Goal: Task Accomplishment & Management: Use online tool/utility

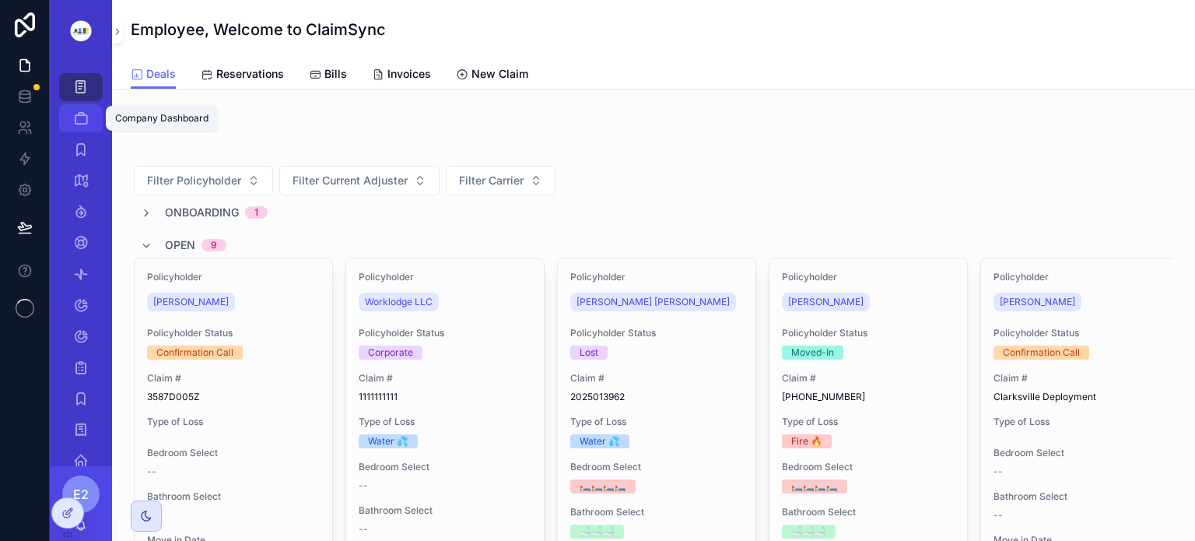
click at [79, 117] on icon "scrollable content" at bounding box center [81, 118] width 16 height 16
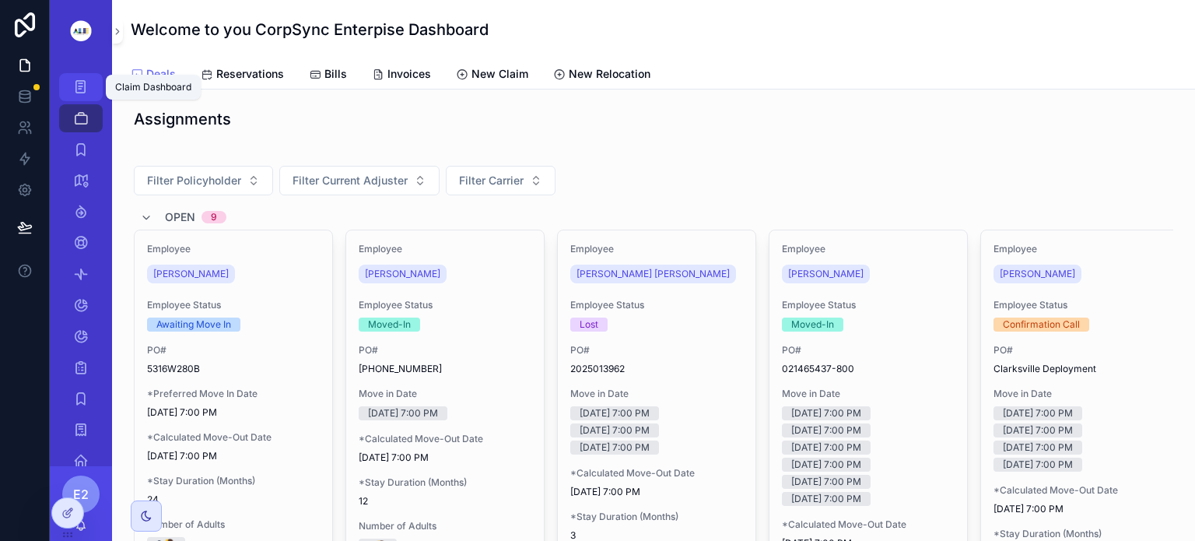
click at [78, 95] on icon "scrollable content" at bounding box center [80, 87] width 15 height 16
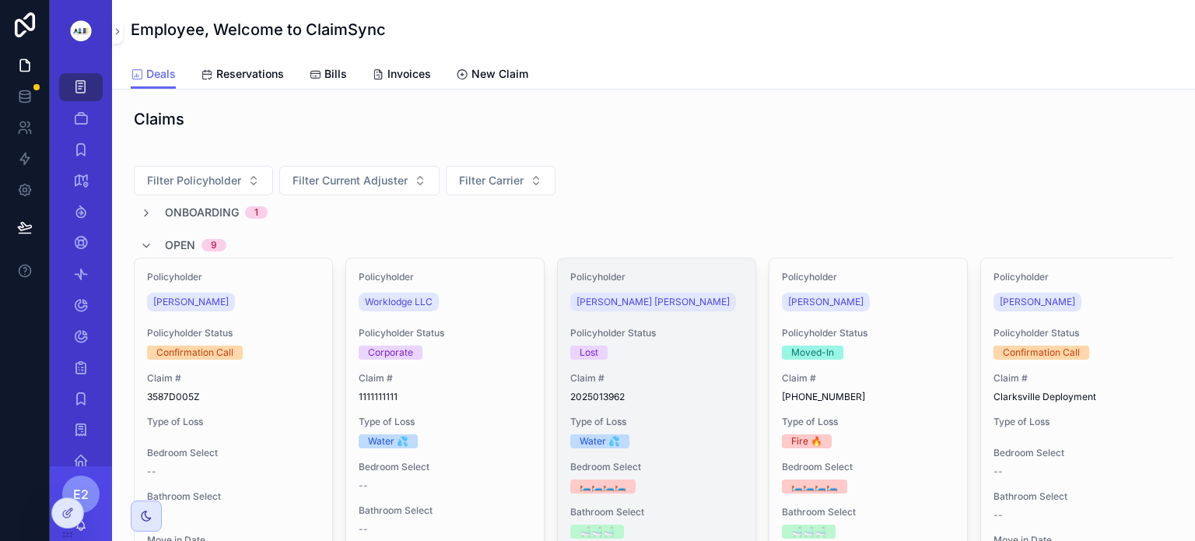
click at [678, 378] on span "Claim #" at bounding box center [656, 378] width 173 height 12
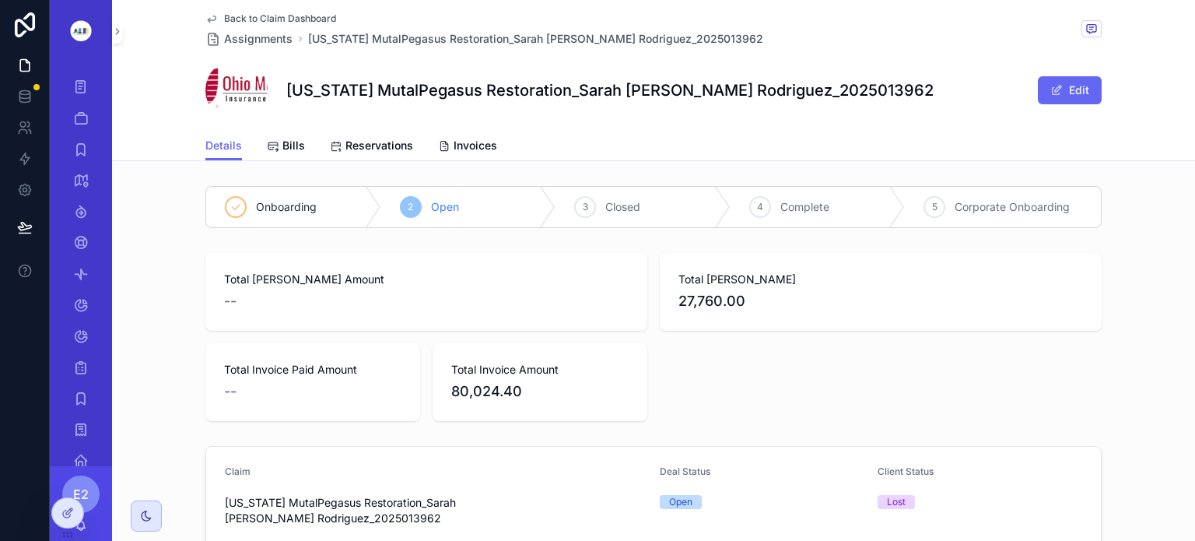
click at [812, 271] on span "Total [PERSON_NAME]" at bounding box center [880, 279] width 404 height 16
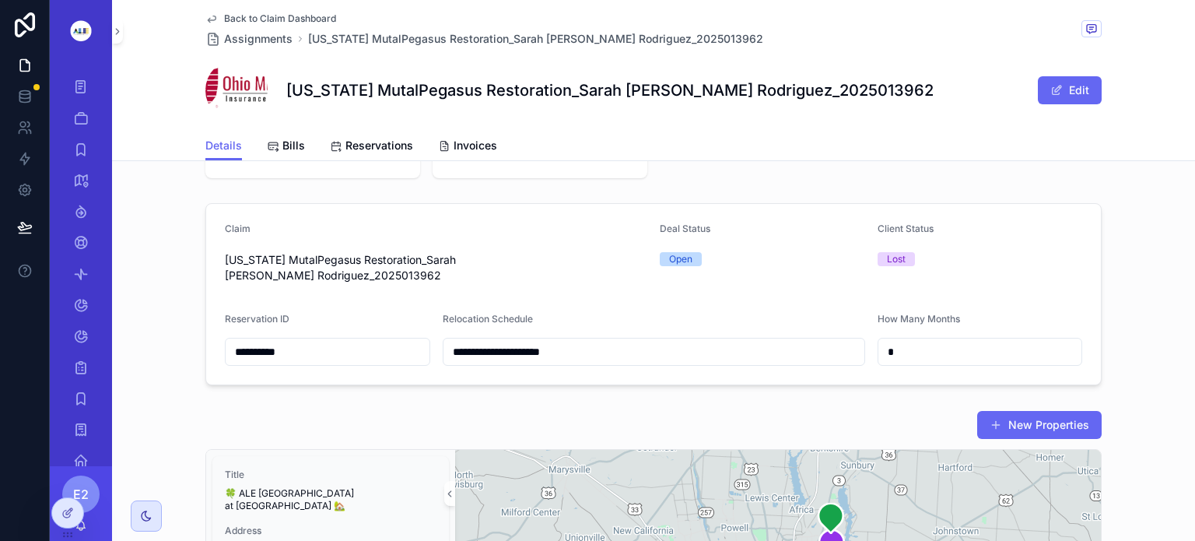
scroll to position [242, 0]
click at [688, 257] on span "Open" at bounding box center [681, 260] width 42 height 14
click at [663, 267] on div "Open" at bounding box center [762, 259] width 205 height 23
click at [684, 255] on div "Open" at bounding box center [680, 260] width 23 height 14
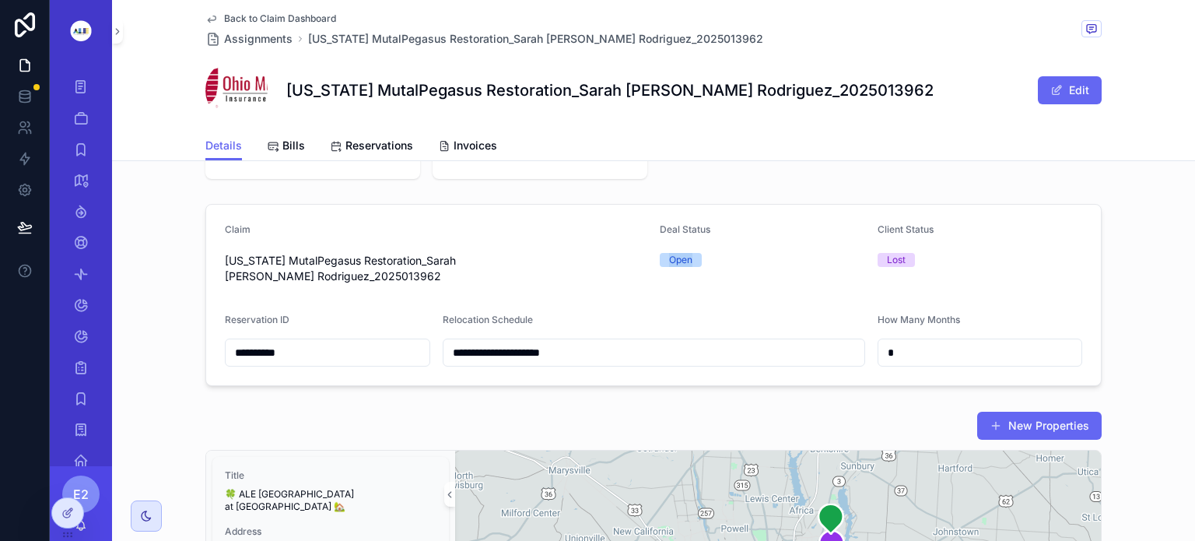
click at [684, 255] on div "Open" at bounding box center [680, 260] width 23 height 14
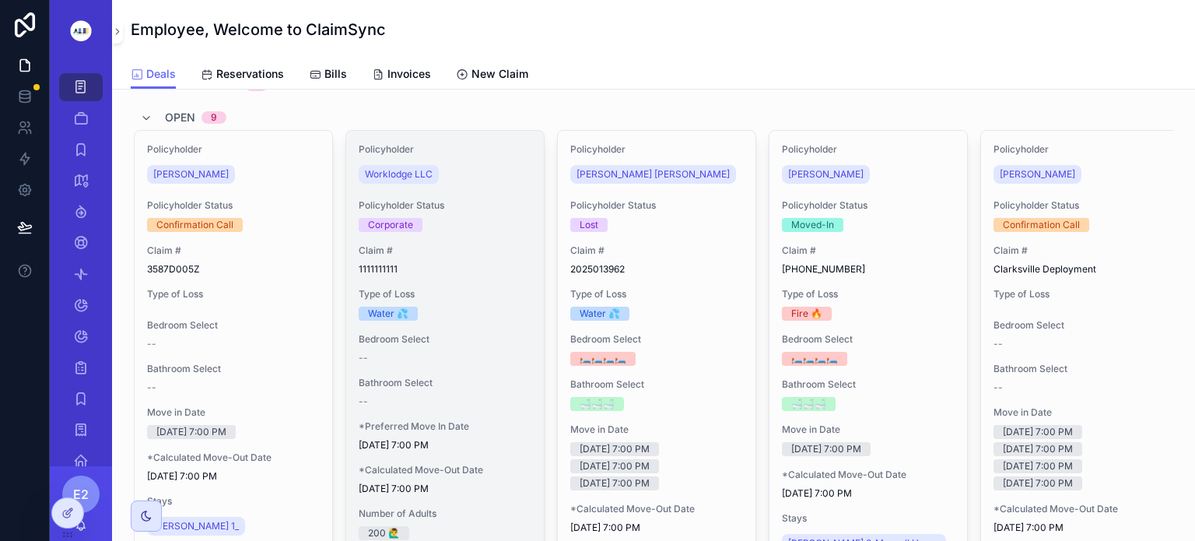
scroll to position [128, 0]
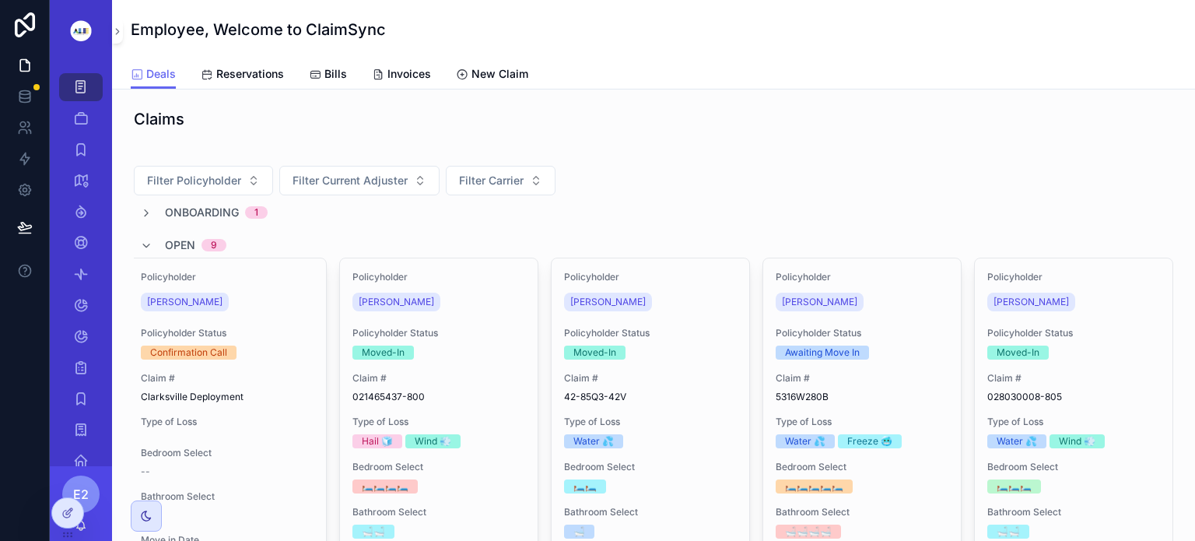
scroll to position [0, 864]
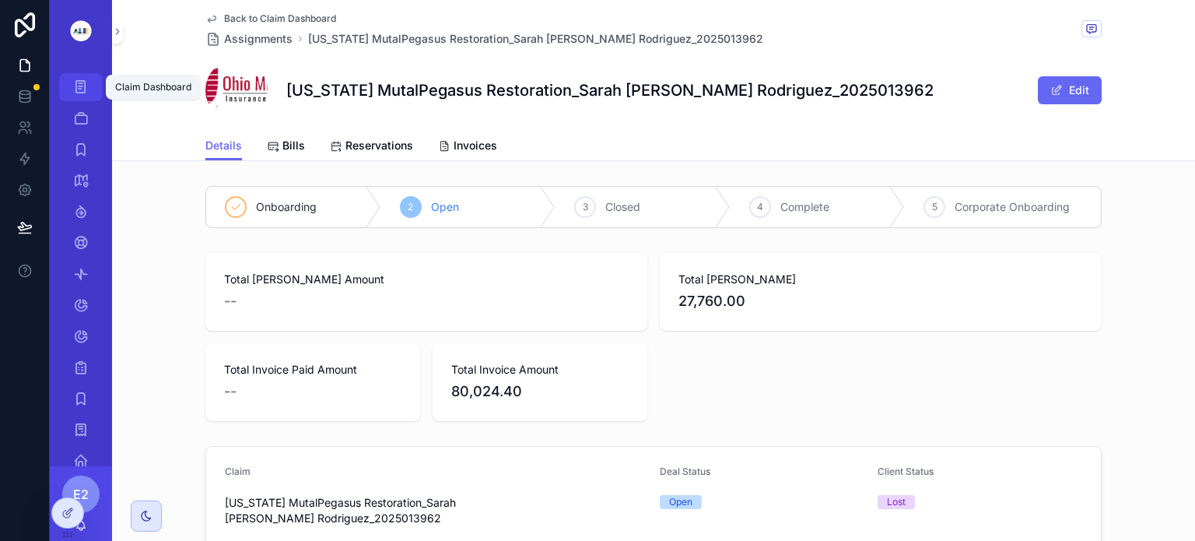
click at [86, 87] on icon "scrollable content" at bounding box center [80, 87] width 15 height 16
click at [72, 96] on div "Claim Dashboard" at bounding box center [80, 87] width 25 height 25
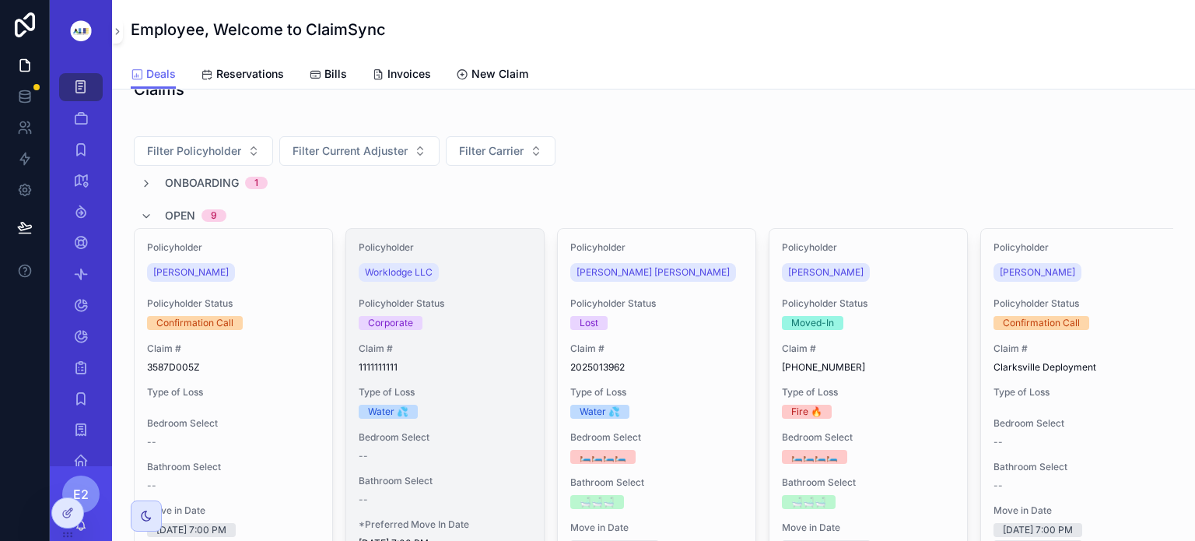
scroll to position [34, 0]
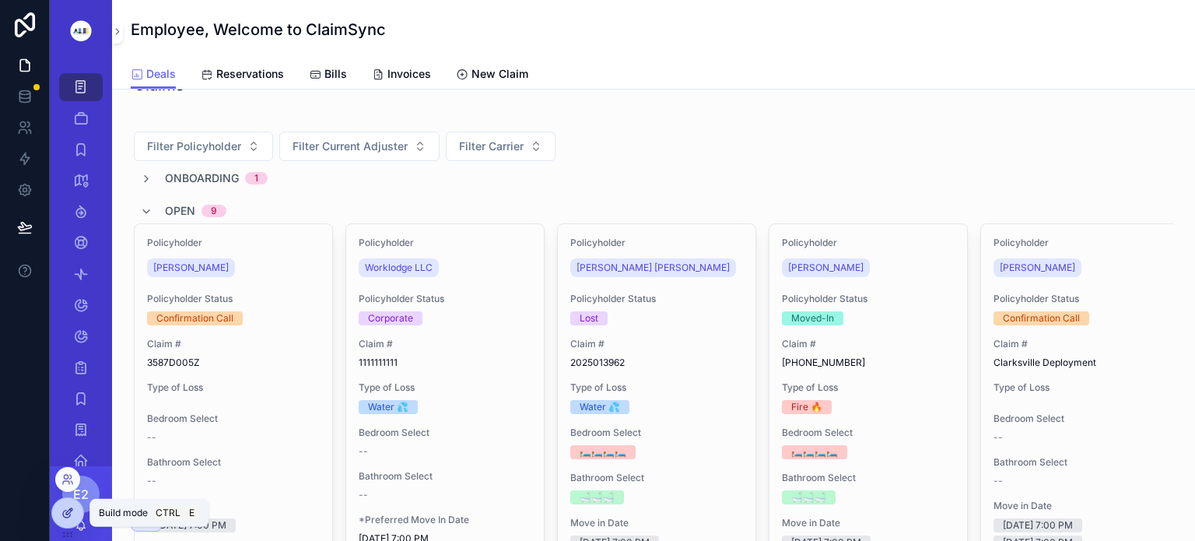
click at [63, 513] on icon at bounding box center [66, 513] width 7 height 7
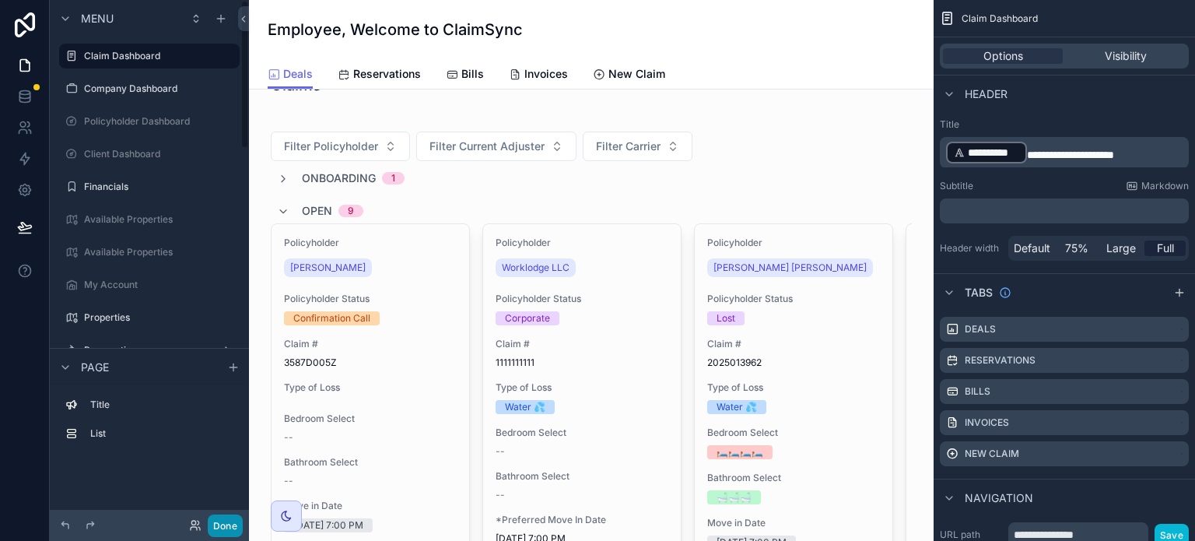
click at [224, 525] on button "Done" at bounding box center [225, 525] width 35 height 23
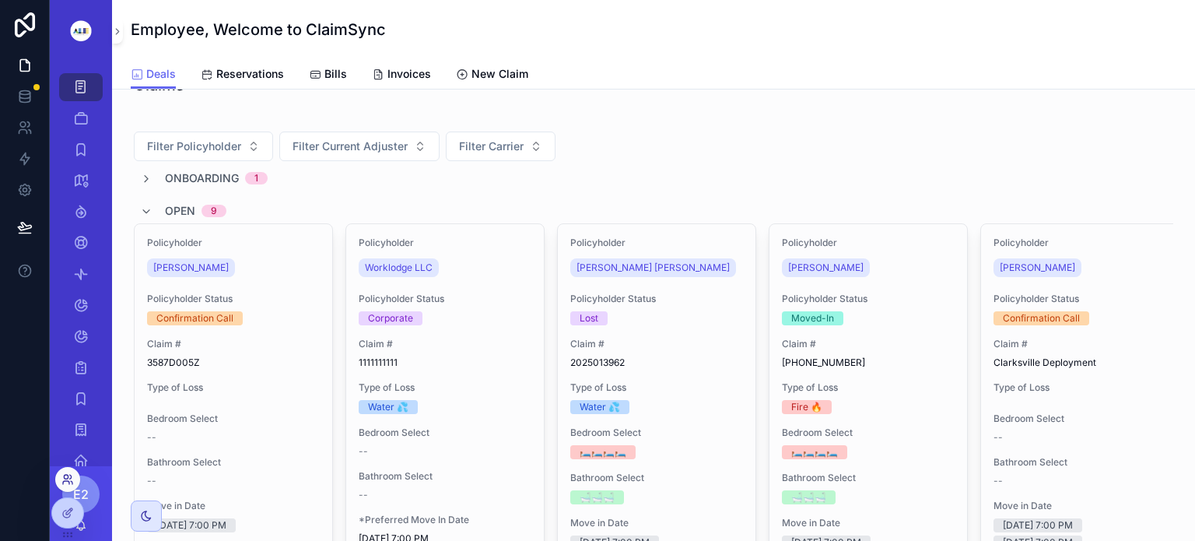
click at [65, 474] on icon at bounding box center [66, 476] width 4 height 4
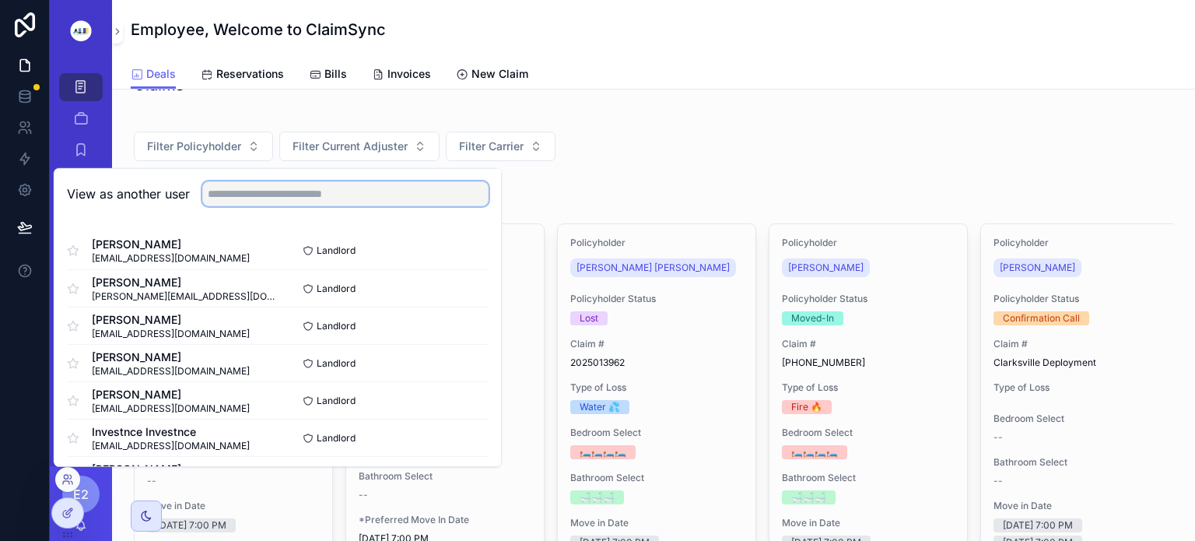
click at [236, 195] on input "text" at bounding box center [345, 193] width 286 height 25
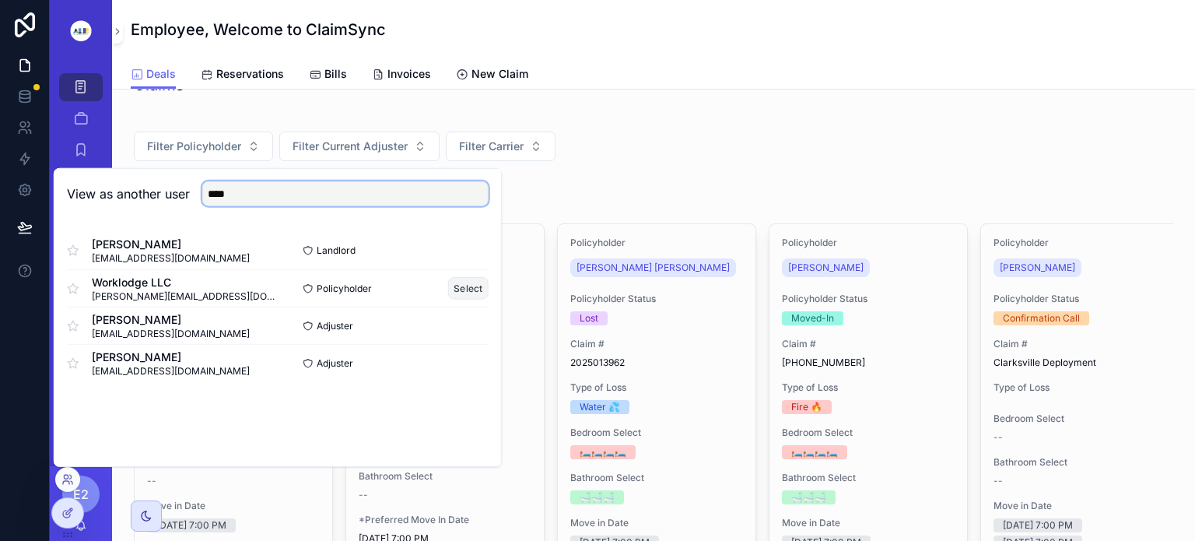
type input "****"
click at [471, 286] on button "Select" at bounding box center [468, 288] width 40 height 23
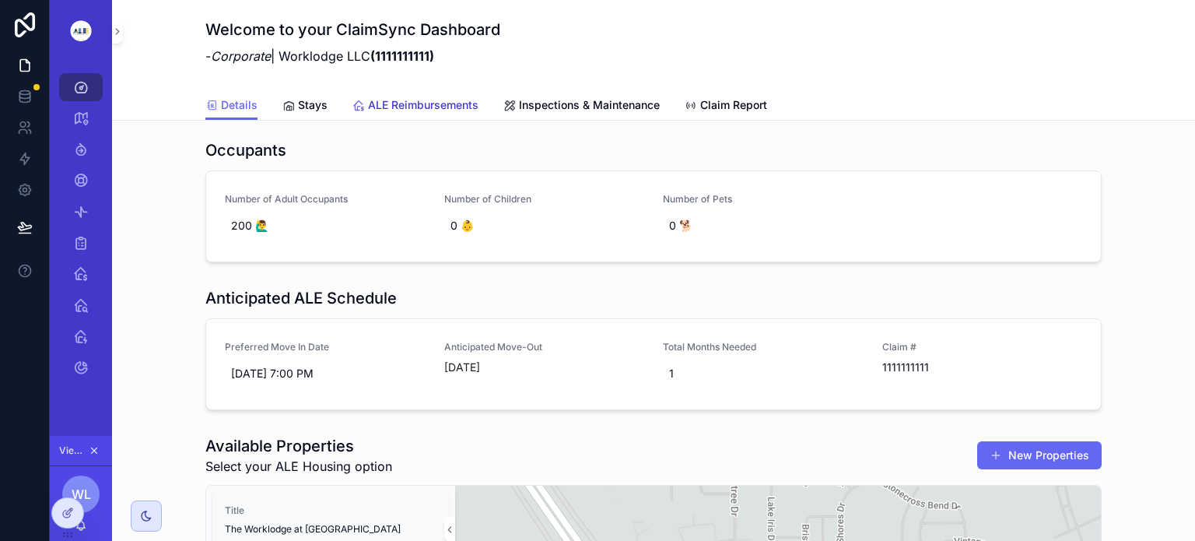
click at [420, 97] on span "ALE Reimbursements" at bounding box center [423, 105] width 110 height 16
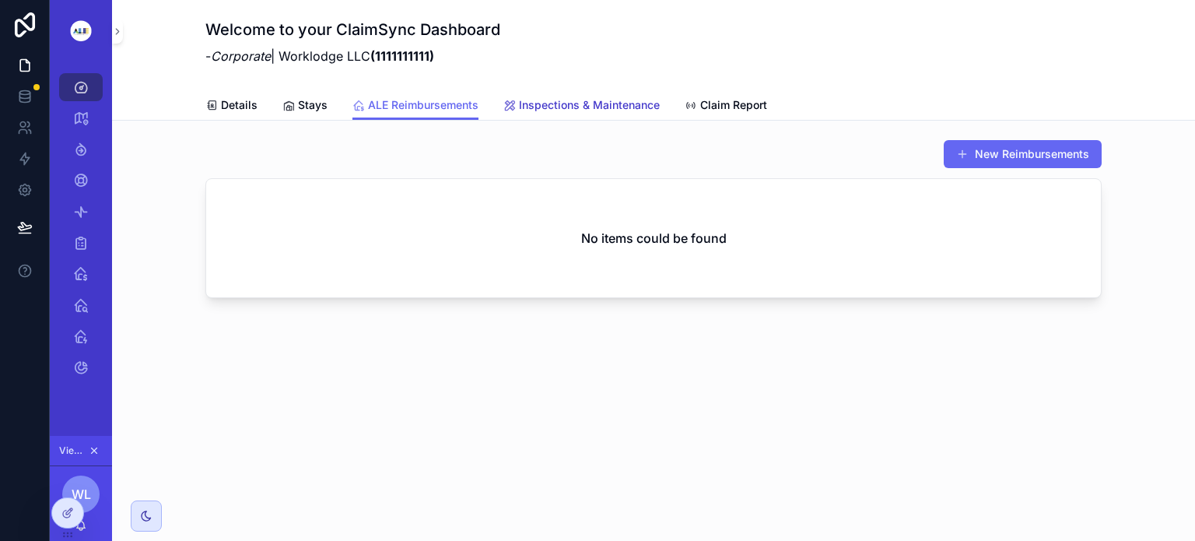
click at [545, 102] on span "Inspections & Maintenance" at bounding box center [589, 105] width 141 height 16
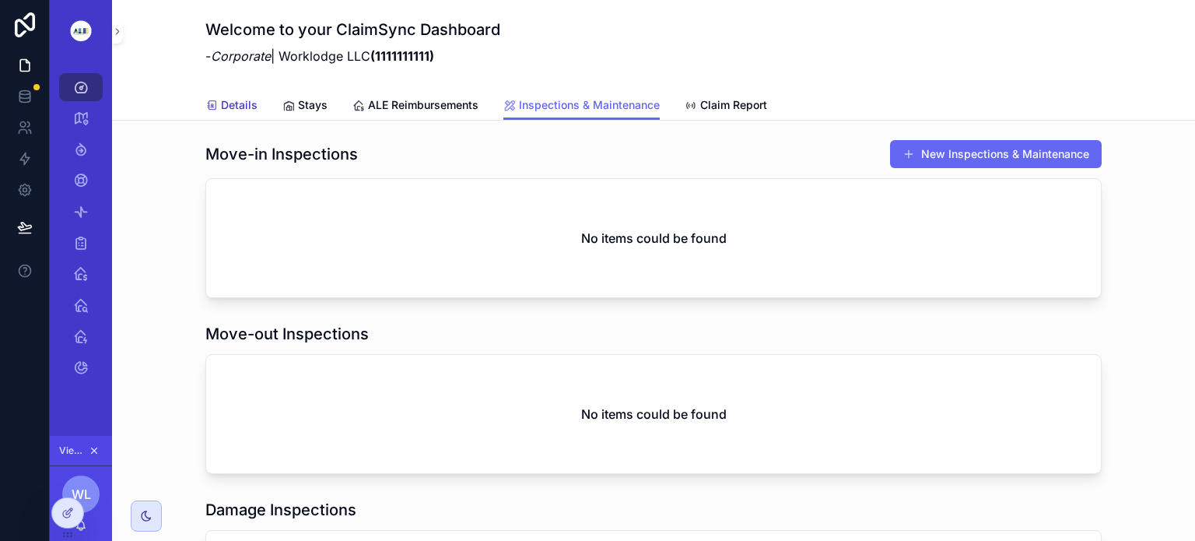
click at [245, 103] on span "Details" at bounding box center [239, 105] width 37 height 16
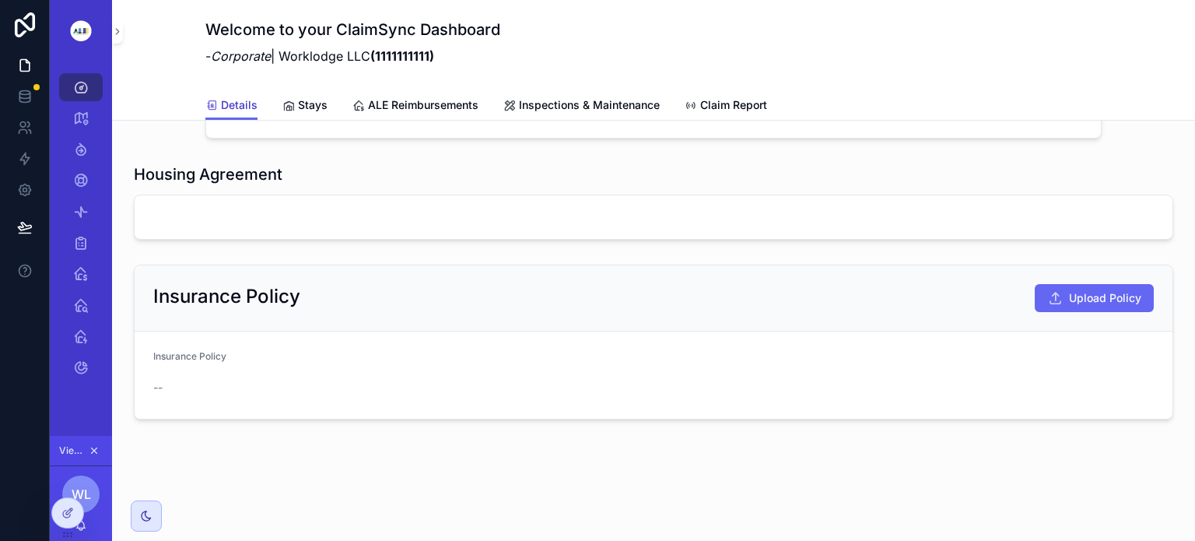
scroll to position [1171, 0]
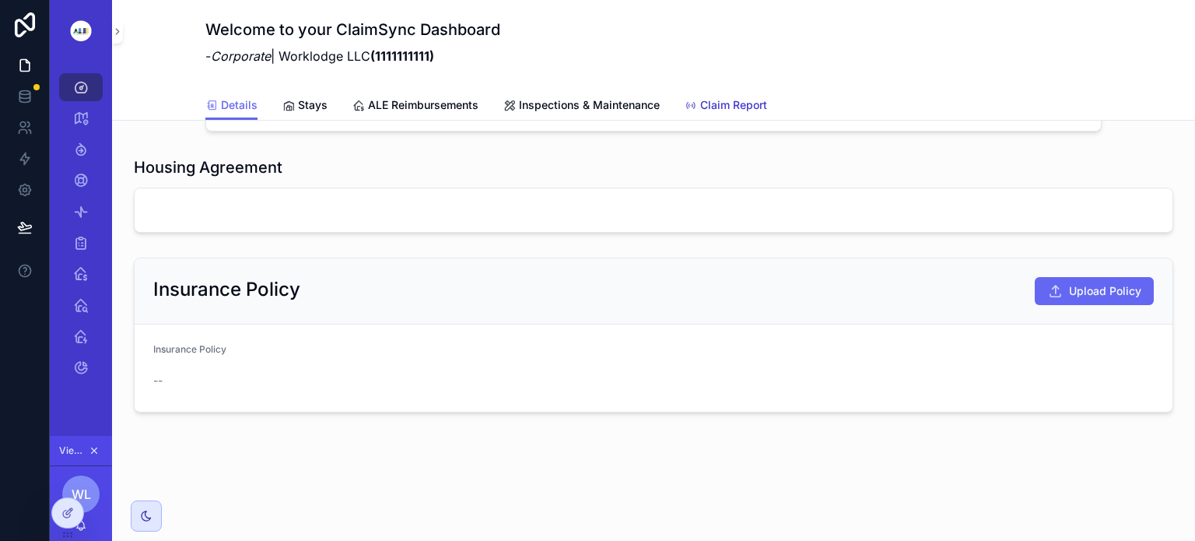
click at [721, 106] on span "Claim Report" at bounding box center [733, 105] width 67 height 16
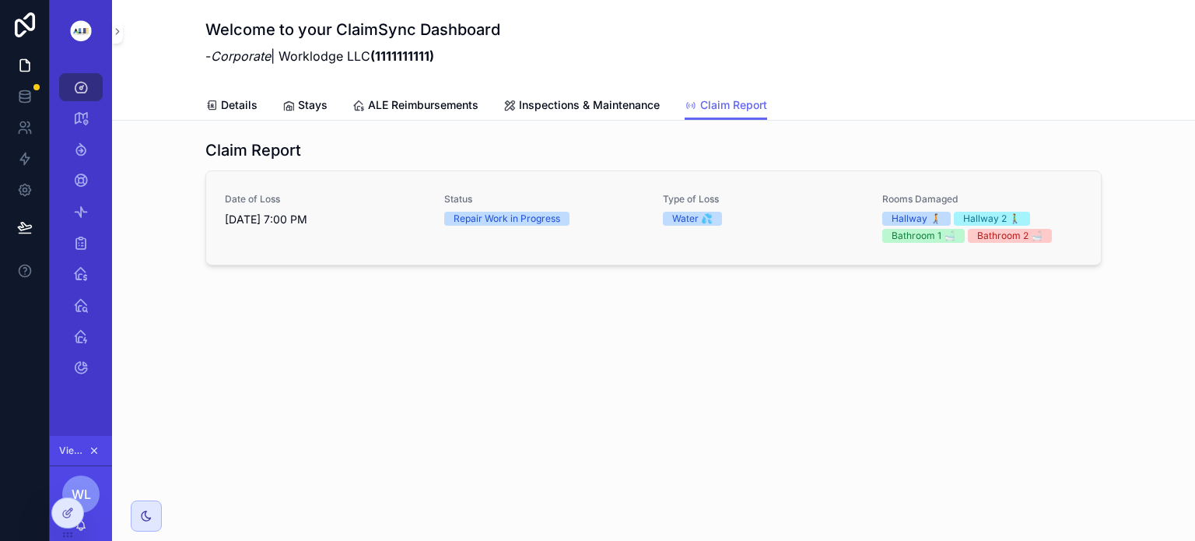
click at [294, 228] on div "Date of Loss 7/3/2025 7:00 PM" at bounding box center [325, 218] width 201 height 50
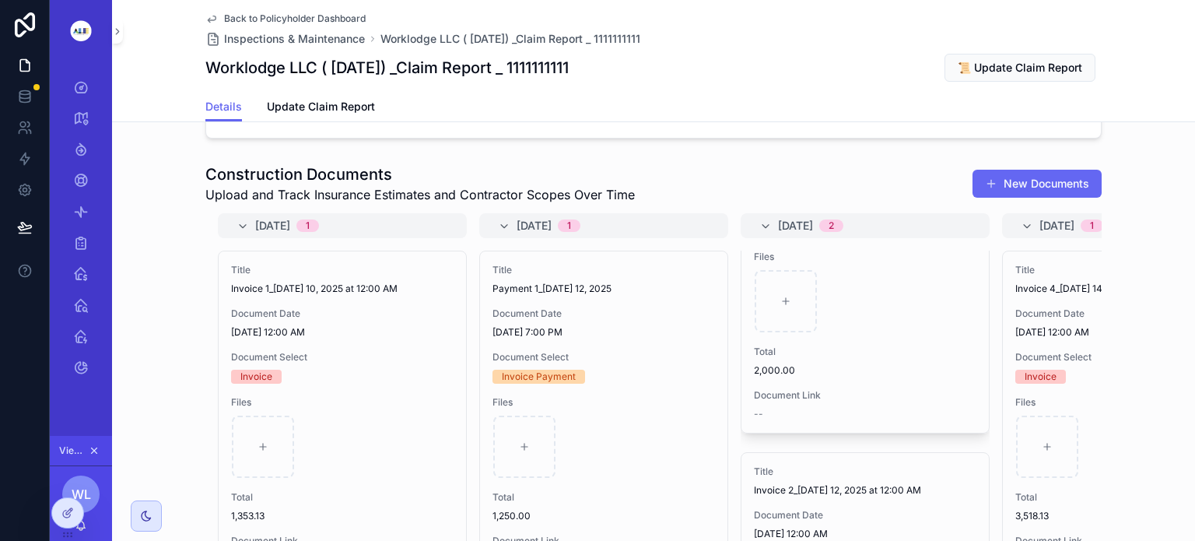
scroll to position [148, 0]
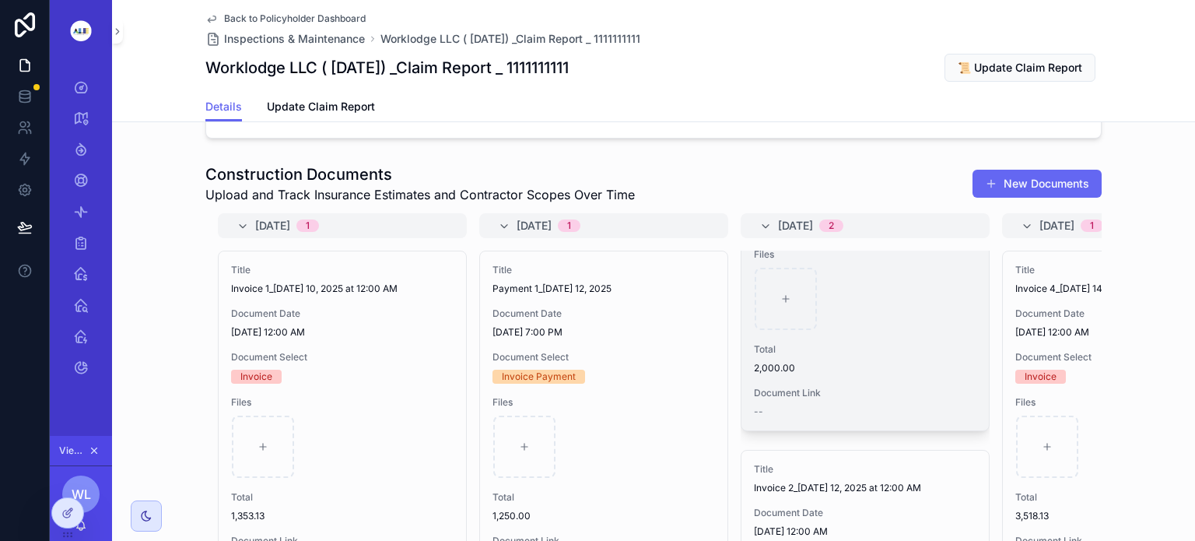
click at [891, 429] on div "Title Payment 2_Jul 13, 2025 Document Date 7/12/2025 7:00 PM Document Select In…" at bounding box center [864, 266] width 247 height 327
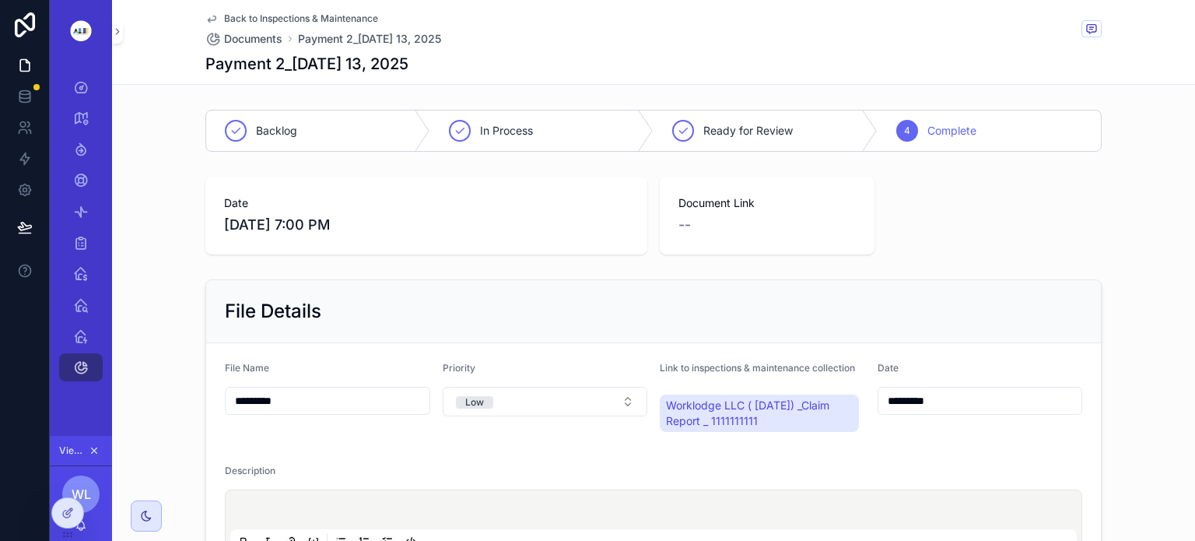
click at [267, 18] on span "Back to Inspections & Maintenance" at bounding box center [301, 18] width 154 height 12
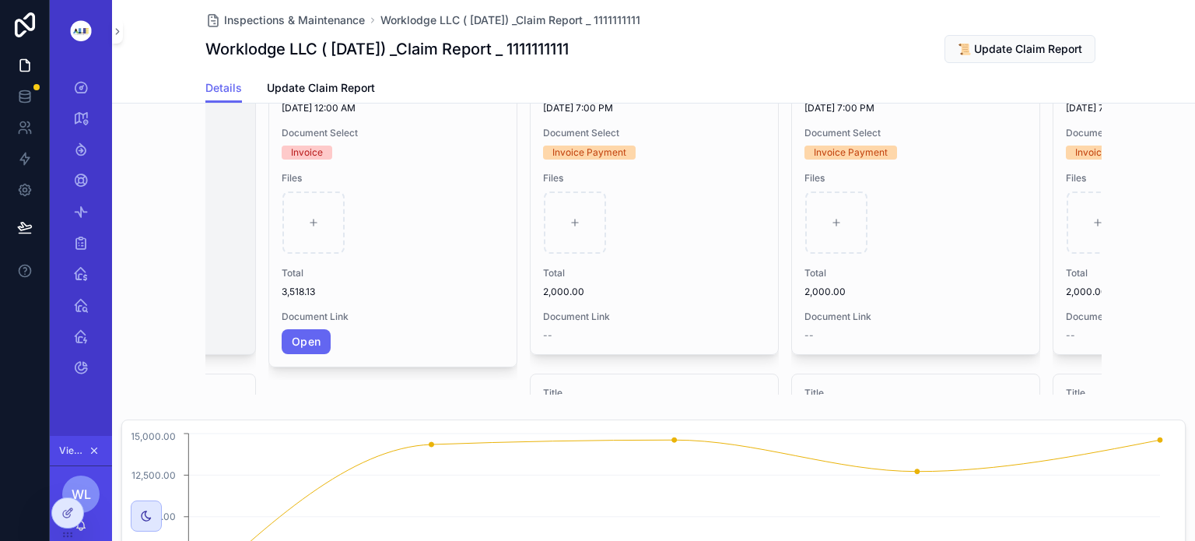
scroll to position [0, 734]
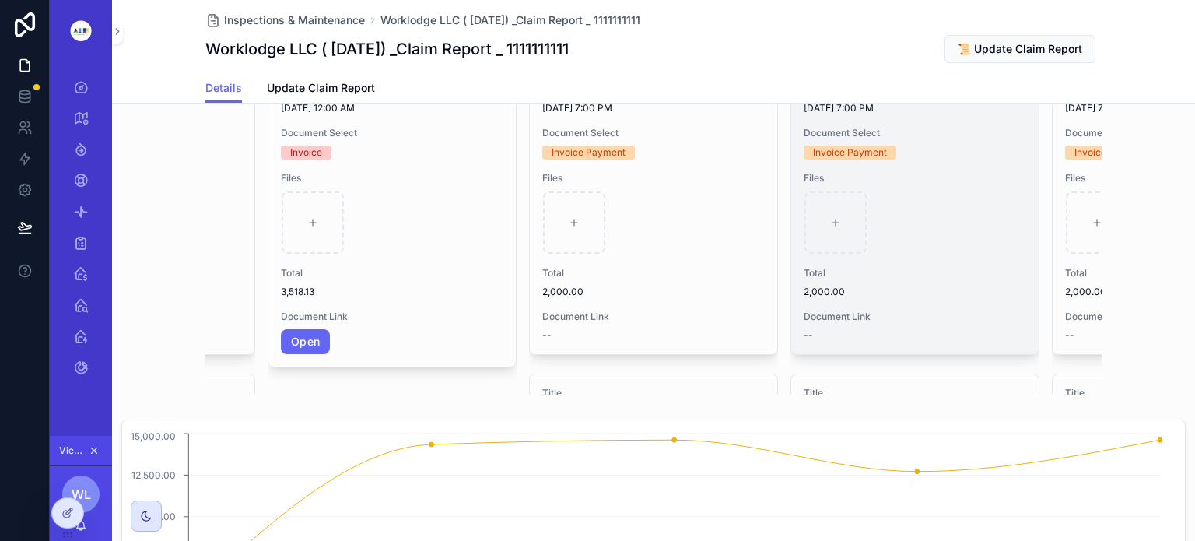
click at [911, 298] on span "2,000.00" at bounding box center [914, 291] width 222 height 12
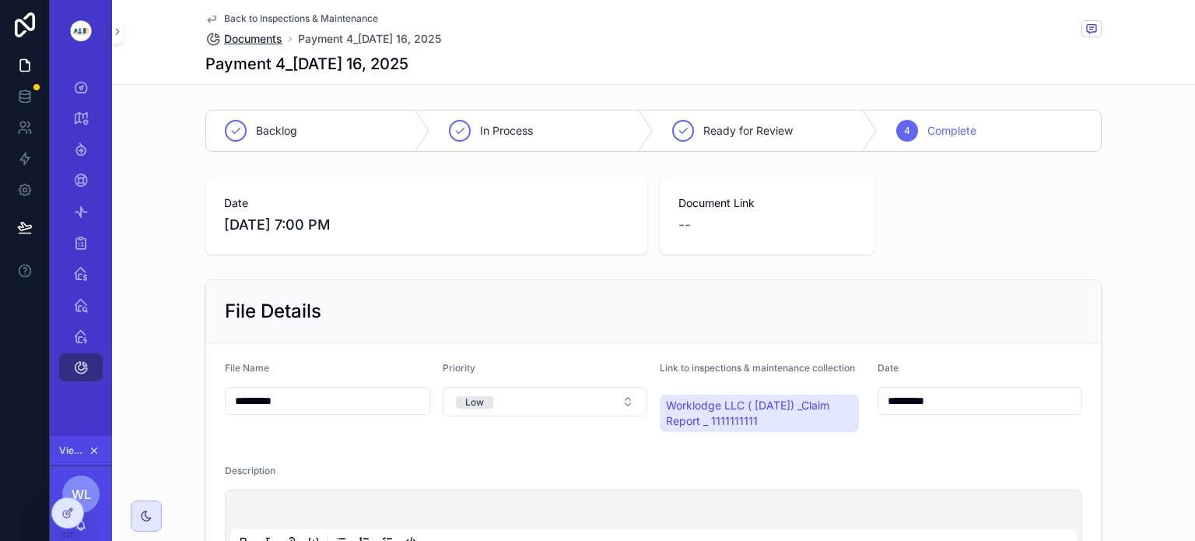
click at [254, 38] on span "Documents" at bounding box center [253, 39] width 58 height 16
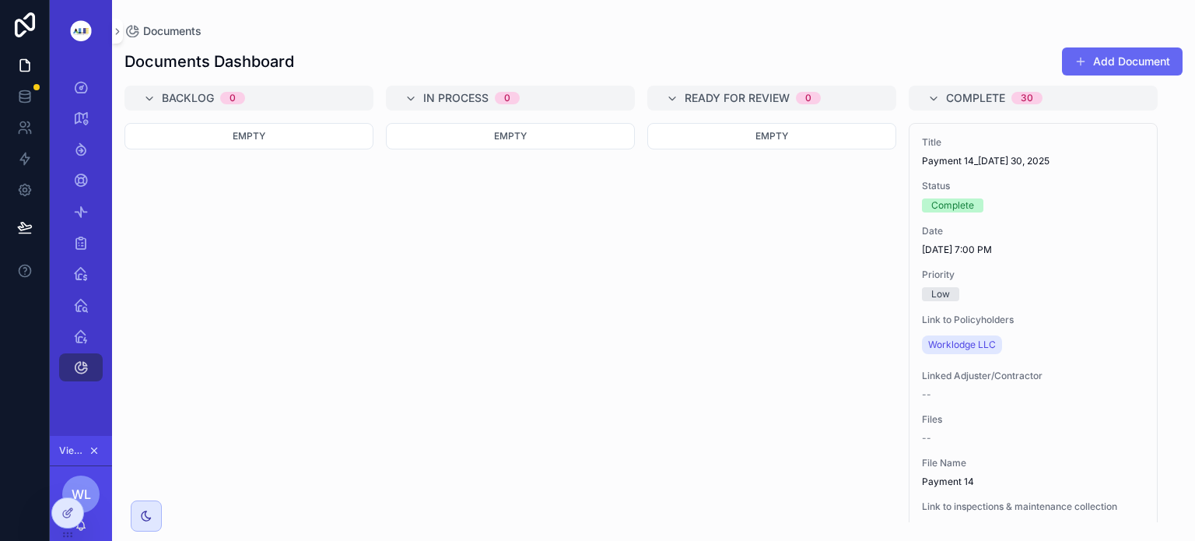
click at [445, 447] on div "Empty" at bounding box center [510, 322] width 249 height 399
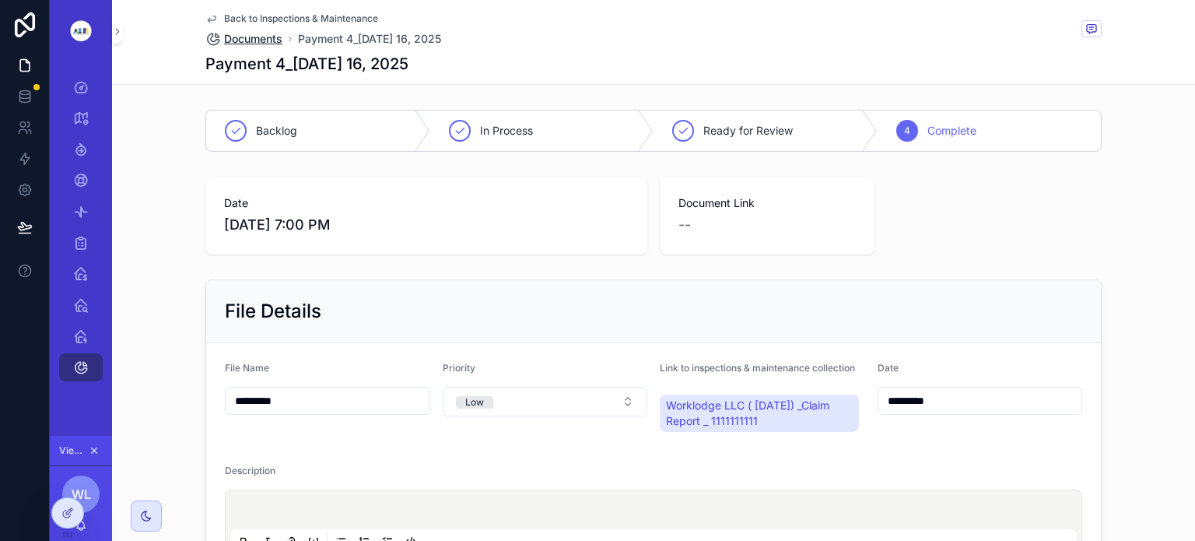
click at [253, 40] on span "Documents" at bounding box center [253, 39] width 58 height 16
click at [243, 34] on span "Documents" at bounding box center [253, 39] width 58 height 16
click at [211, 17] on icon "scrollable content" at bounding box center [211, 18] width 12 height 12
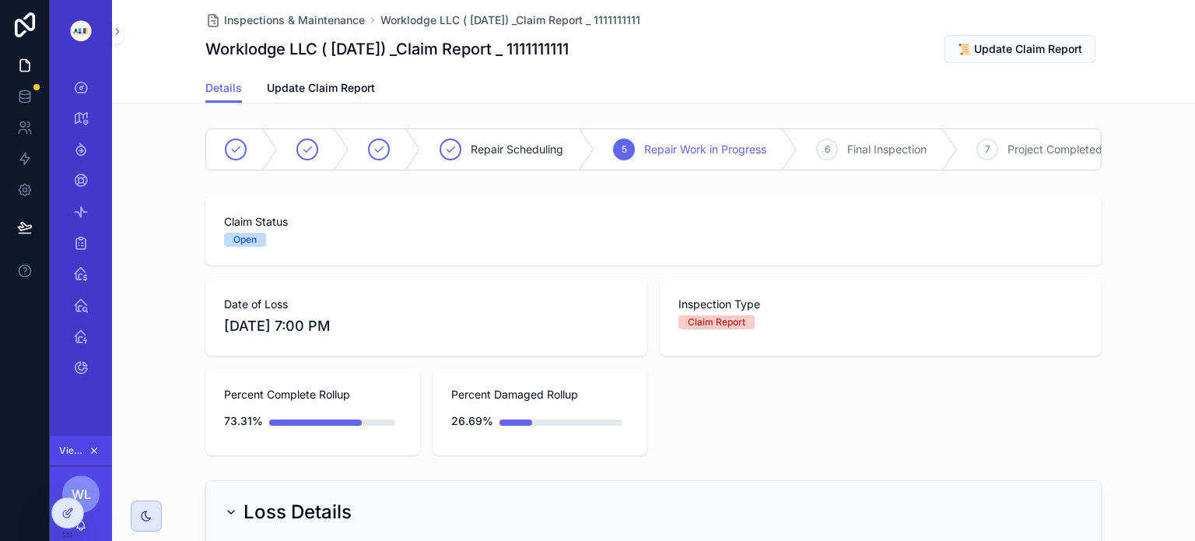
scroll to position [0, 778]
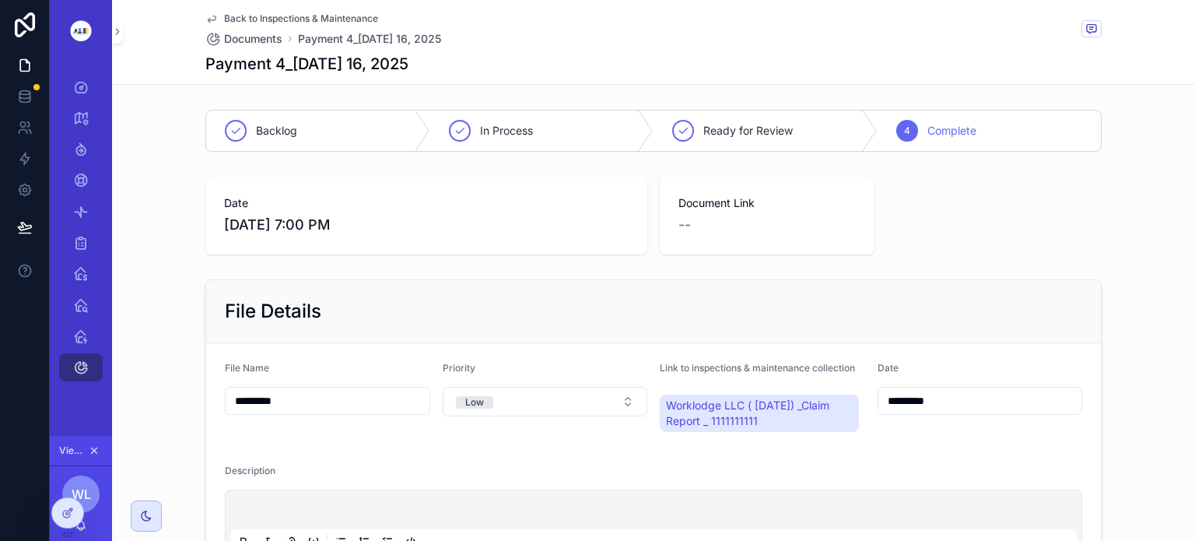
scroll to position [5, 0]
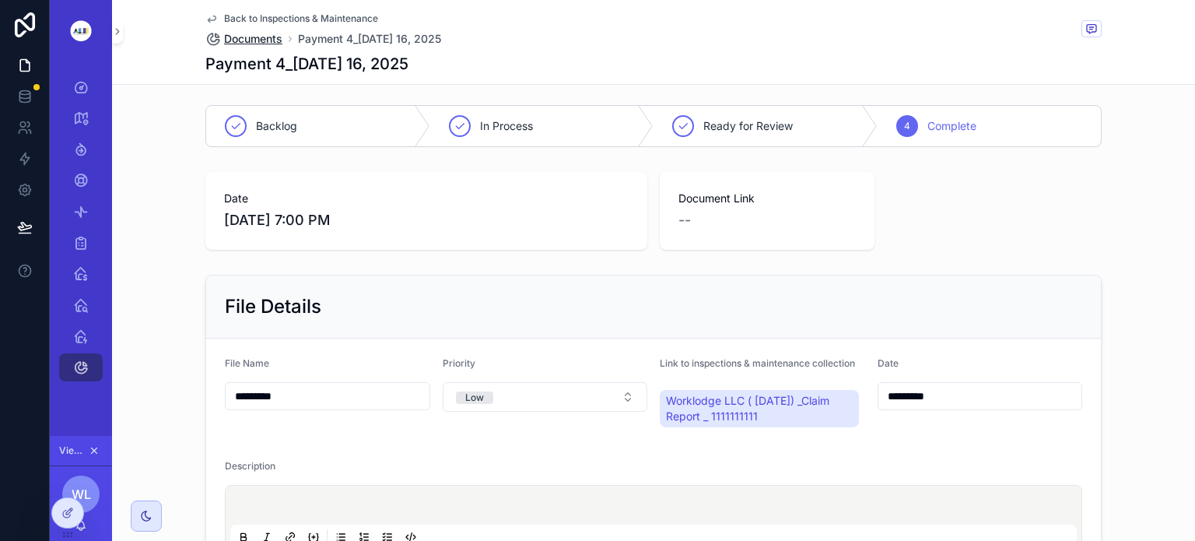
click at [248, 40] on span "Documents" at bounding box center [253, 39] width 58 height 16
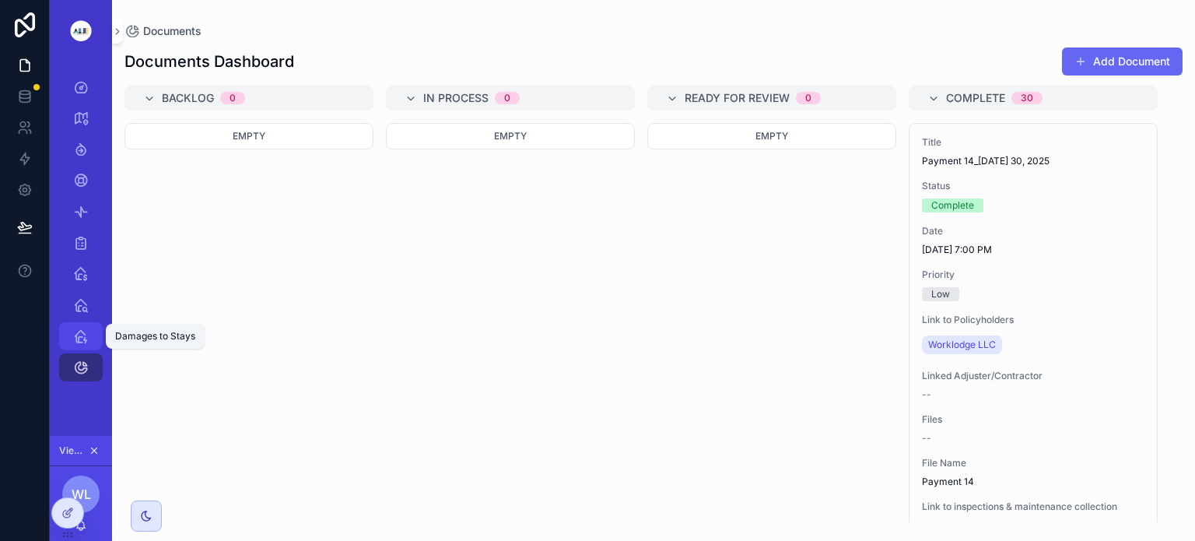
click at [69, 334] on div "Damages to Stays" at bounding box center [80, 336] width 25 height 25
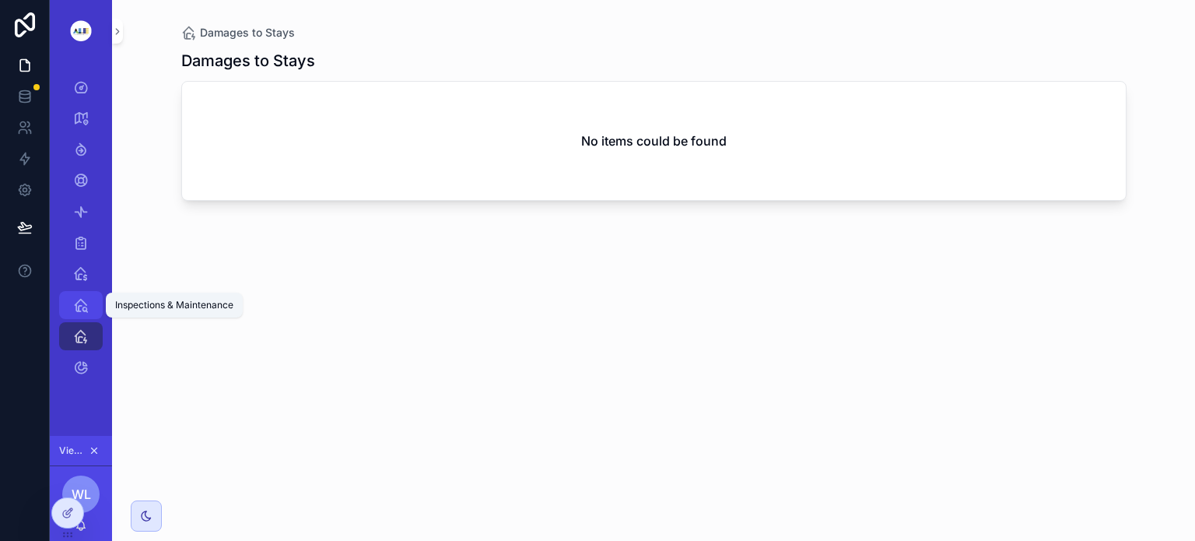
click at [79, 301] on icon "scrollable content" at bounding box center [81, 305] width 16 height 16
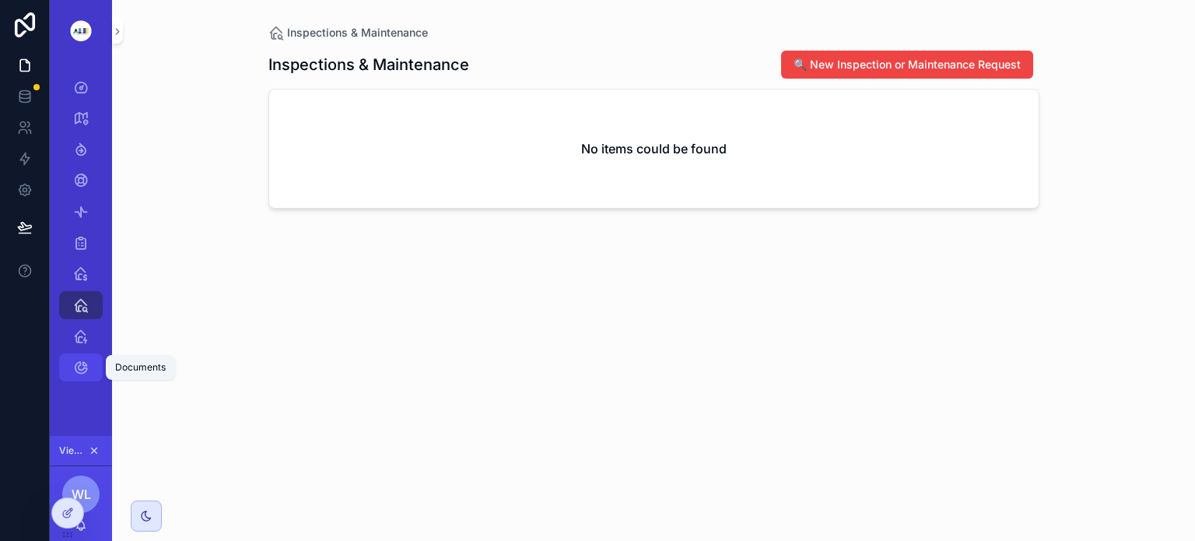
click at [88, 367] on icon "scrollable content" at bounding box center [81, 367] width 16 height 16
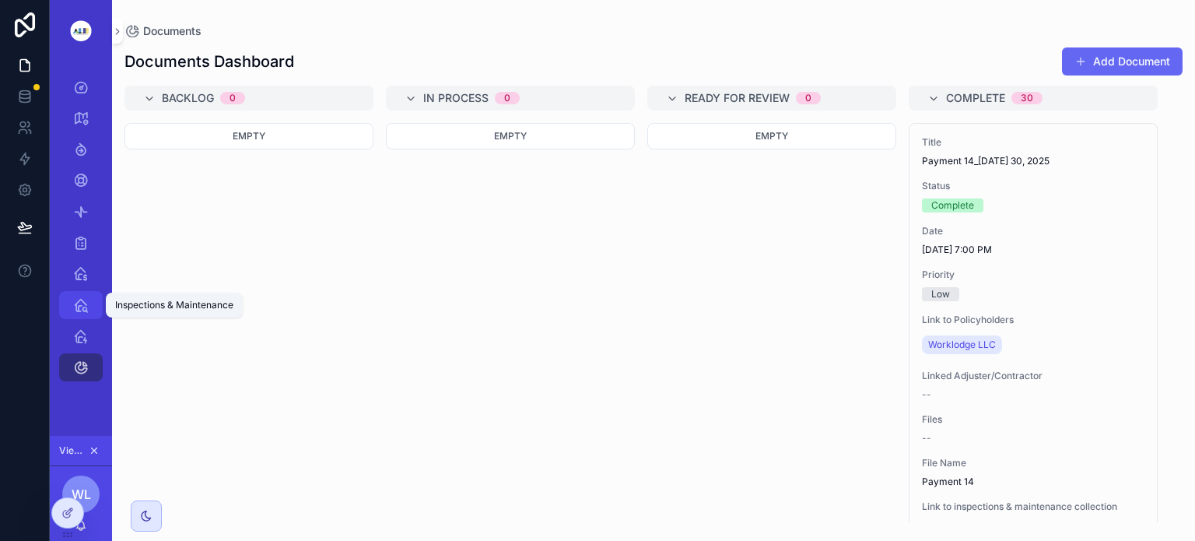
click at [82, 309] on icon "scrollable content" at bounding box center [81, 305] width 16 height 16
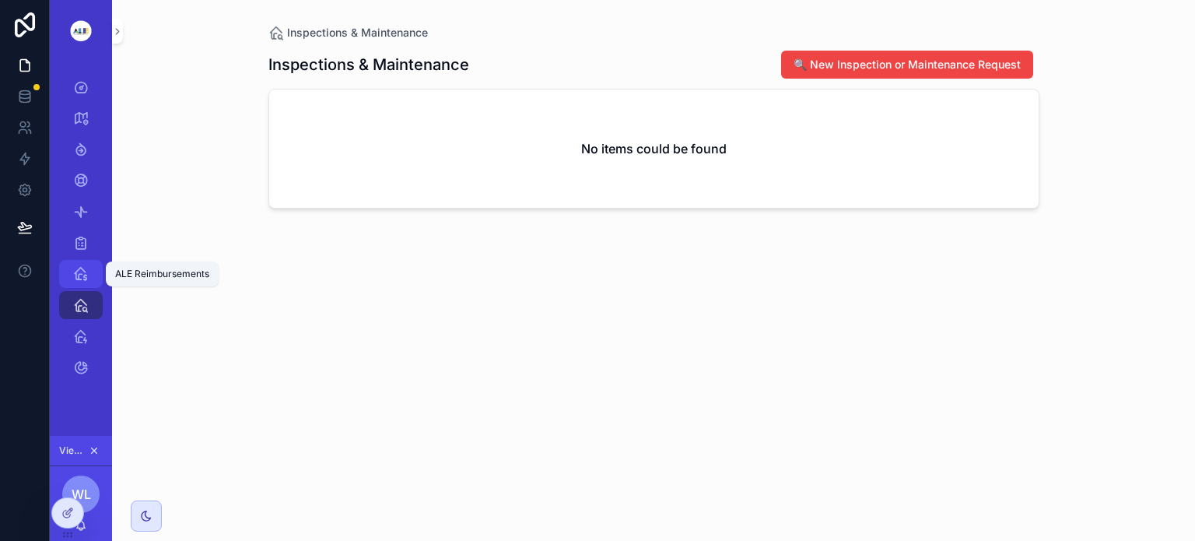
click at [76, 274] on icon "scrollable content" at bounding box center [81, 274] width 16 height 16
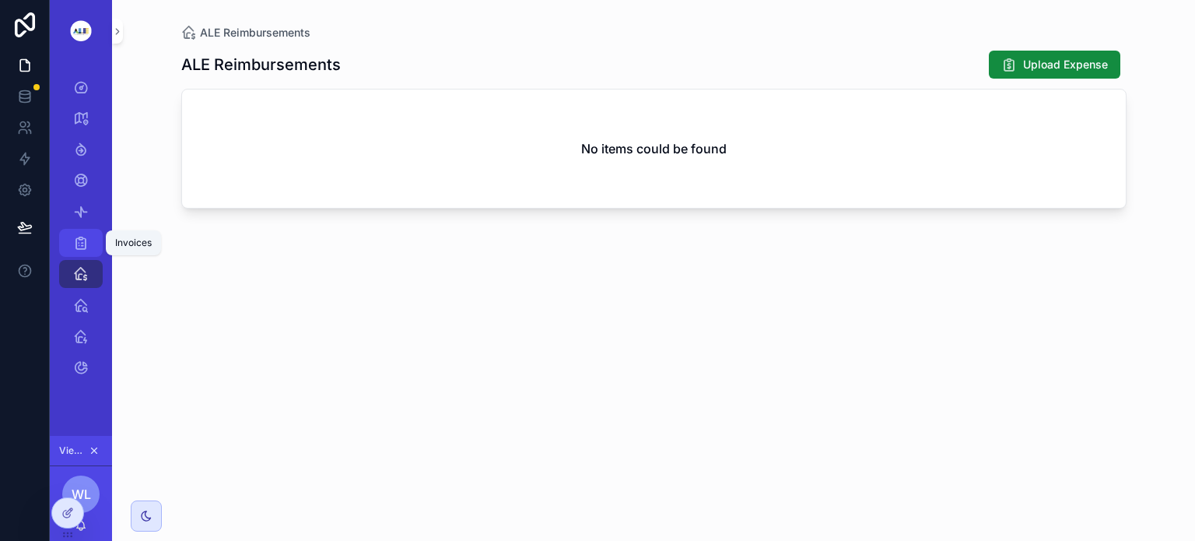
click at [74, 250] on icon "scrollable content" at bounding box center [81, 243] width 16 height 16
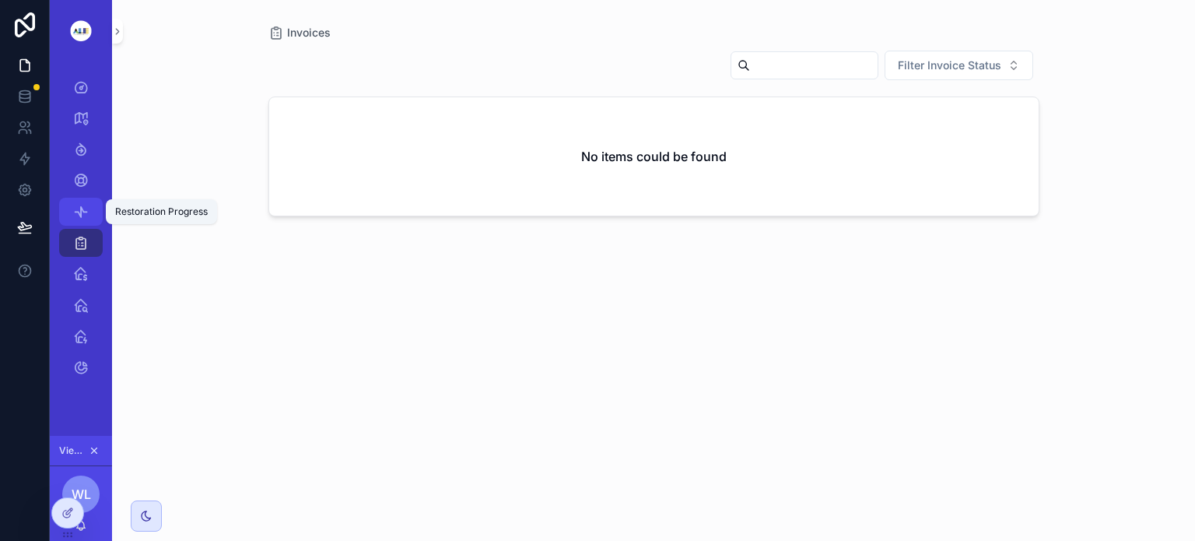
click at [84, 213] on icon "scrollable content" at bounding box center [81, 212] width 16 height 16
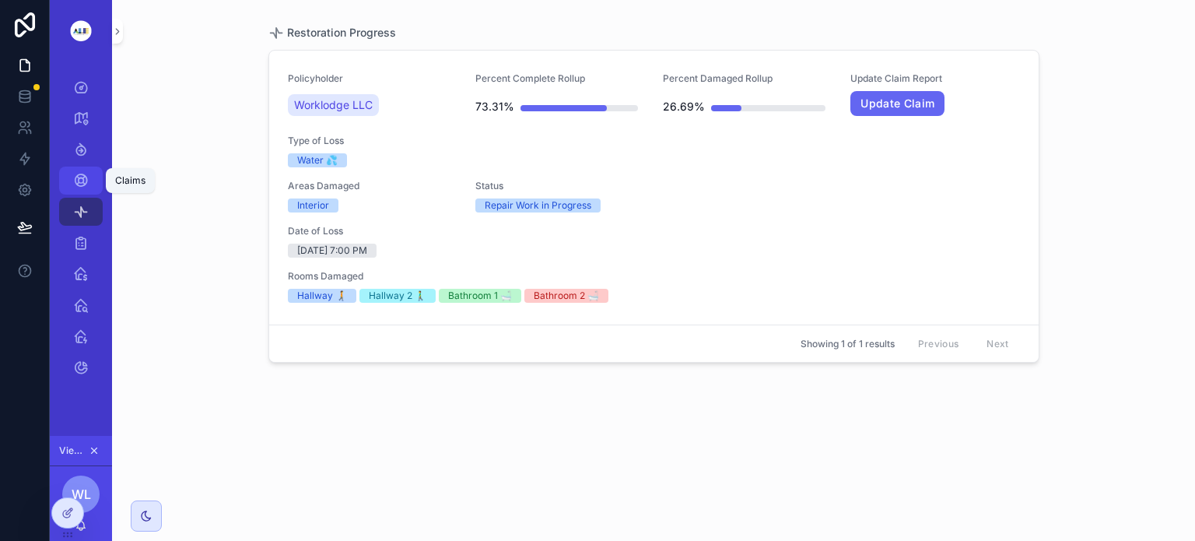
click at [81, 182] on icon "scrollable content" at bounding box center [81, 181] width 16 height 16
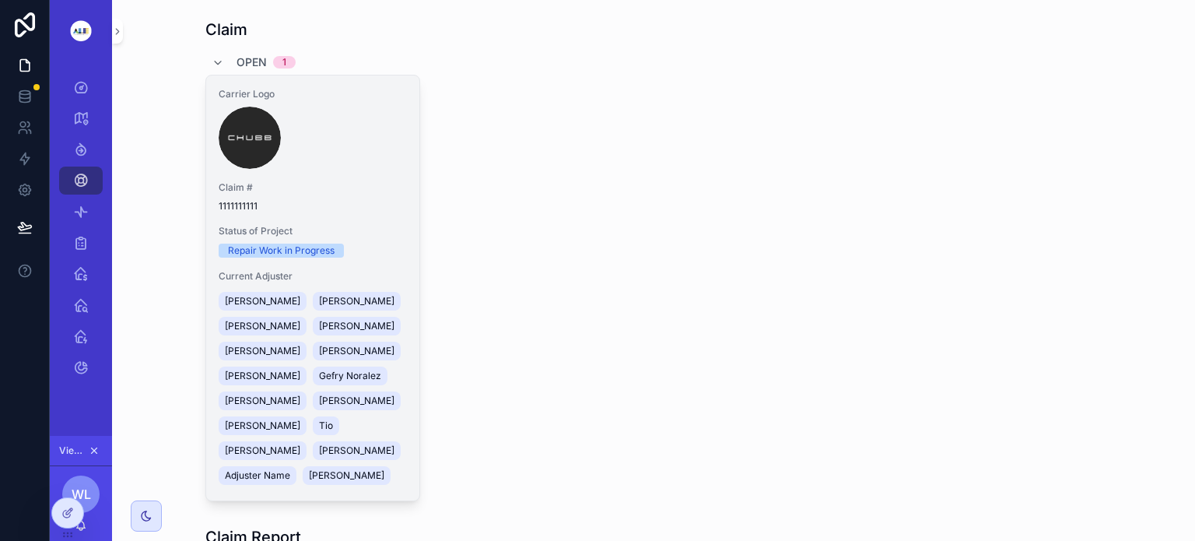
click at [355, 208] on span "1111111111" at bounding box center [313, 206] width 188 height 12
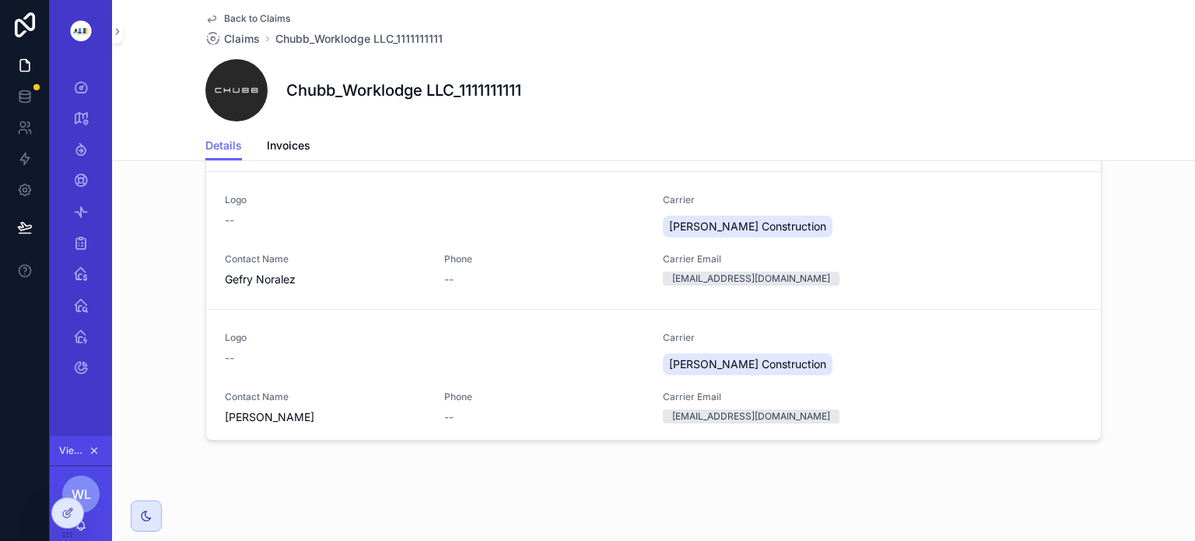
scroll to position [933, 0]
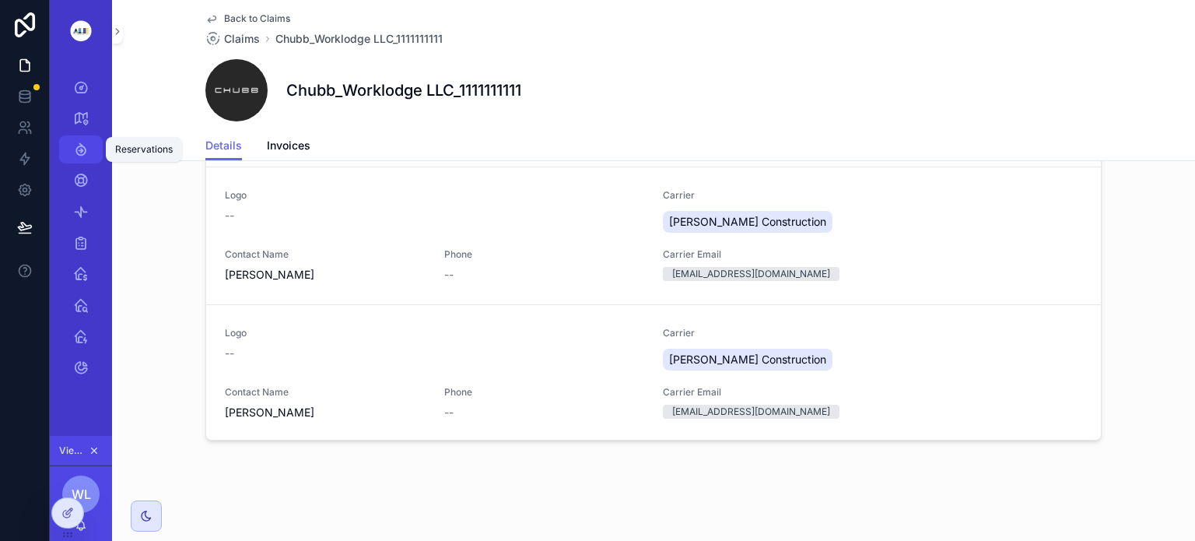
click at [81, 145] on icon "scrollable content" at bounding box center [81, 150] width 16 height 16
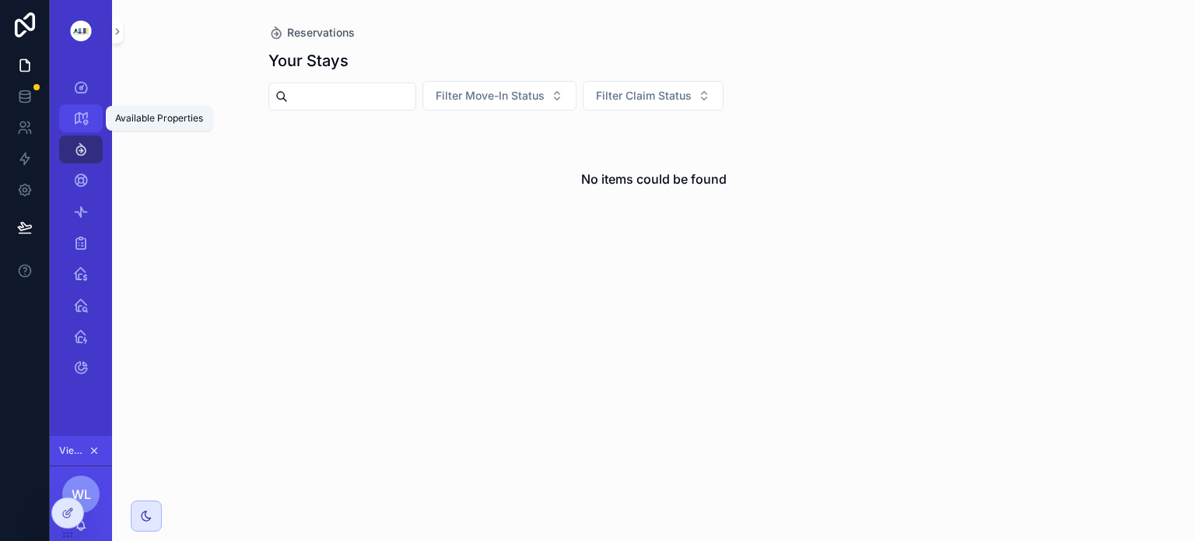
click at [73, 117] on icon "scrollable content" at bounding box center [81, 118] width 16 height 16
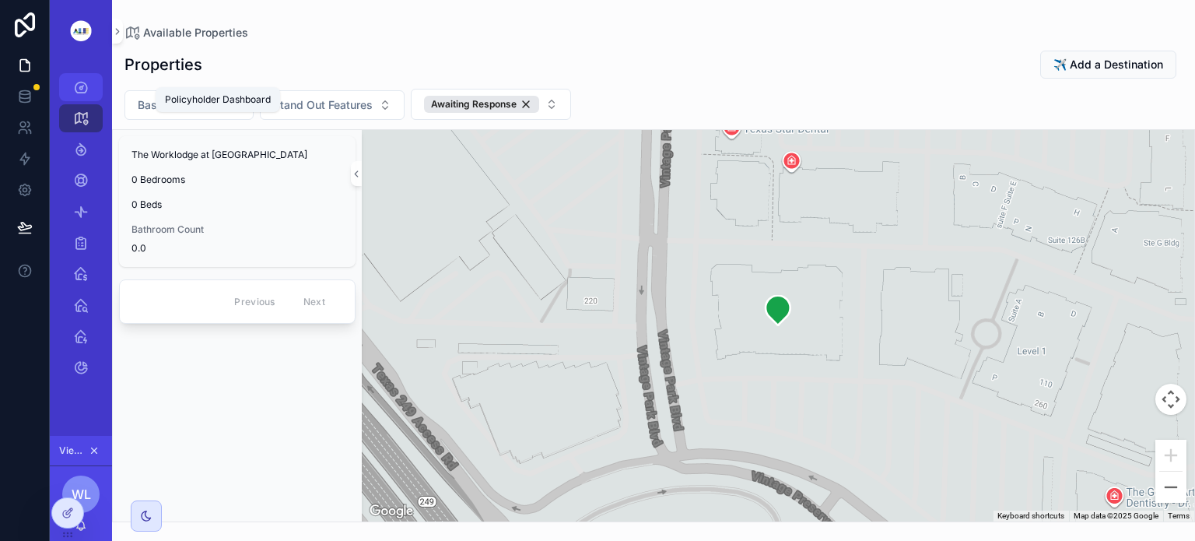
click at [81, 75] on div "Policyholder Dashboard" at bounding box center [80, 87] width 25 height 25
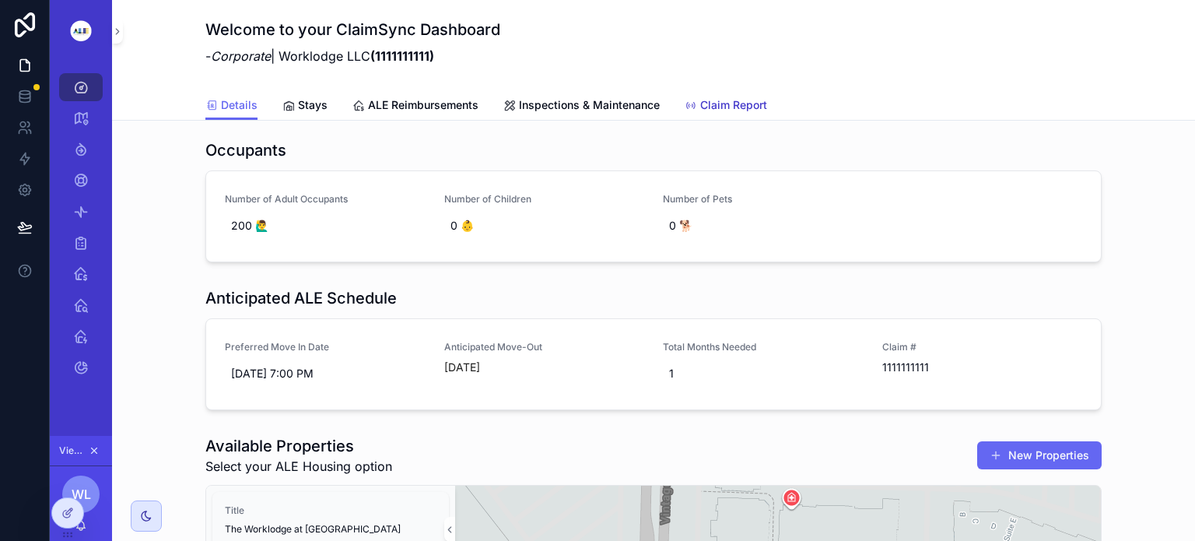
click at [702, 102] on span "Claim Report" at bounding box center [733, 105] width 67 height 16
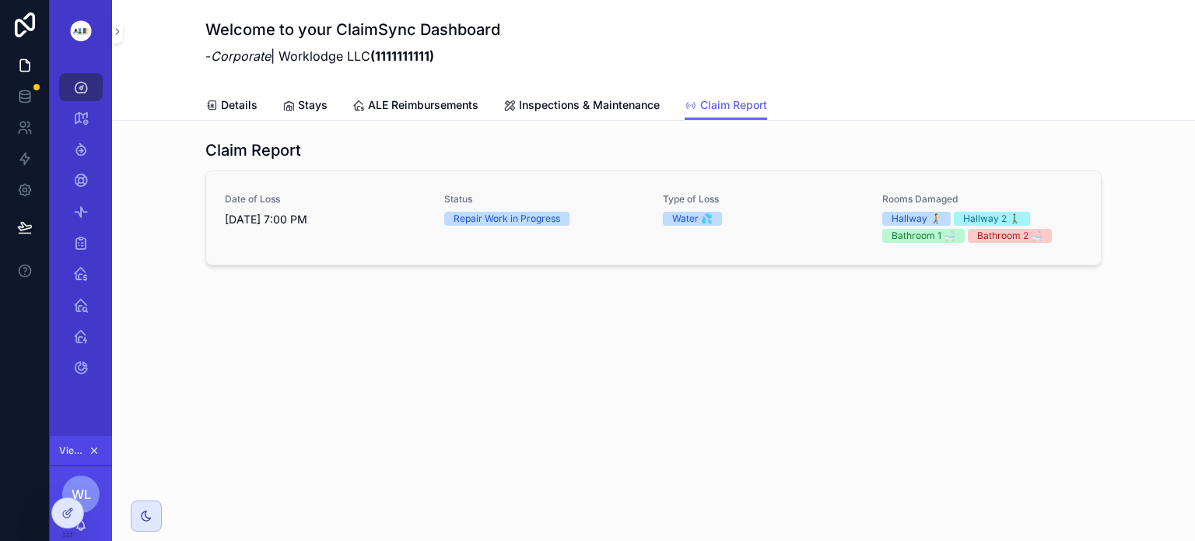
click at [542, 186] on link "Date of Loss 7/3/2025 7:00 PM Status Repair Work in Progress Type of Loss Water…" at bounding box center [653, 217] width 894 height 93
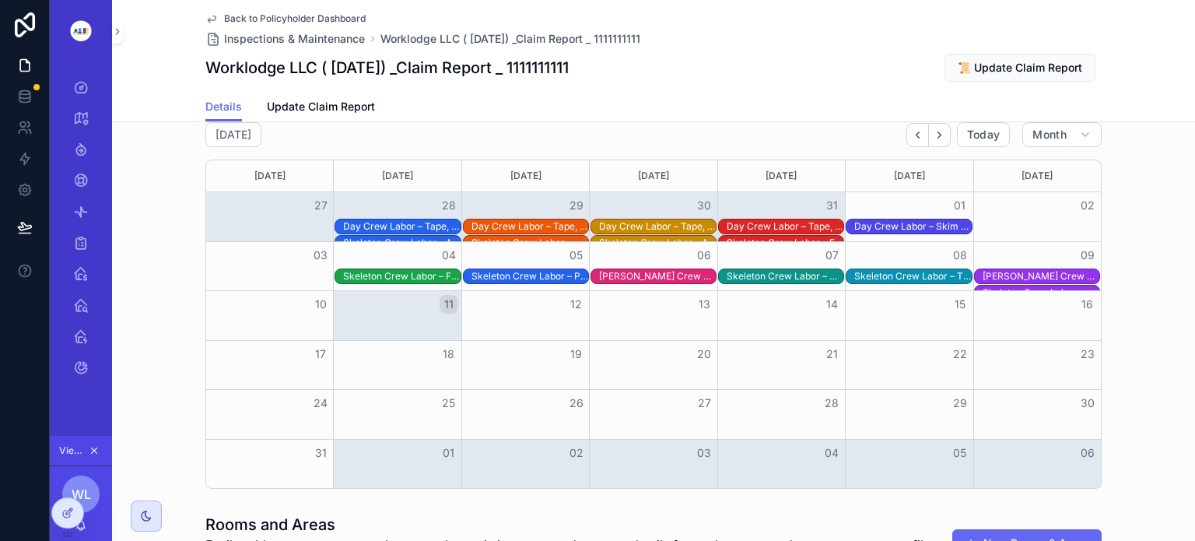
scroll to position [2416, 0]
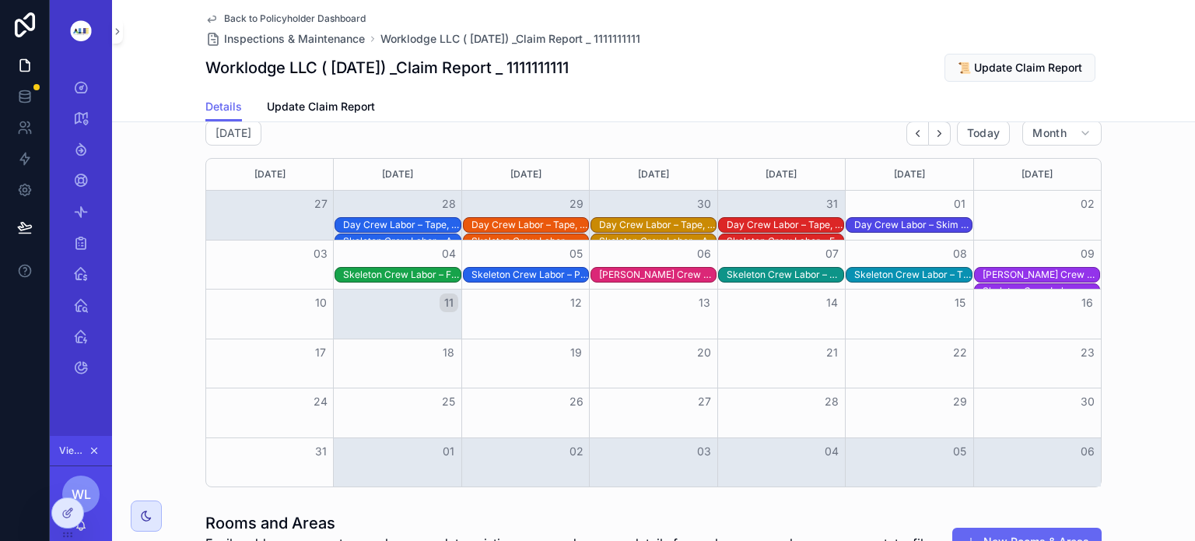
click at [1020, 281] on div "Skelton Crew Labor – Comprehensive Tile and Grout Installation – Restrooms" at bounding box center [1040, 274] width 117 height 12
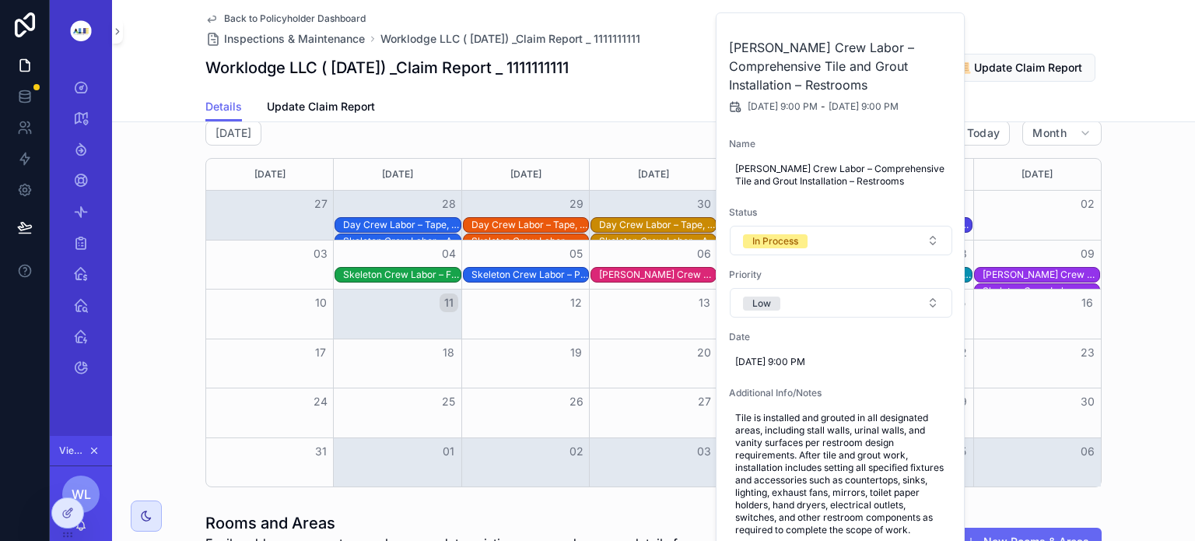
click at [362, 338] on div "Month View" at bounding box center [397, 313] width 128 height 49
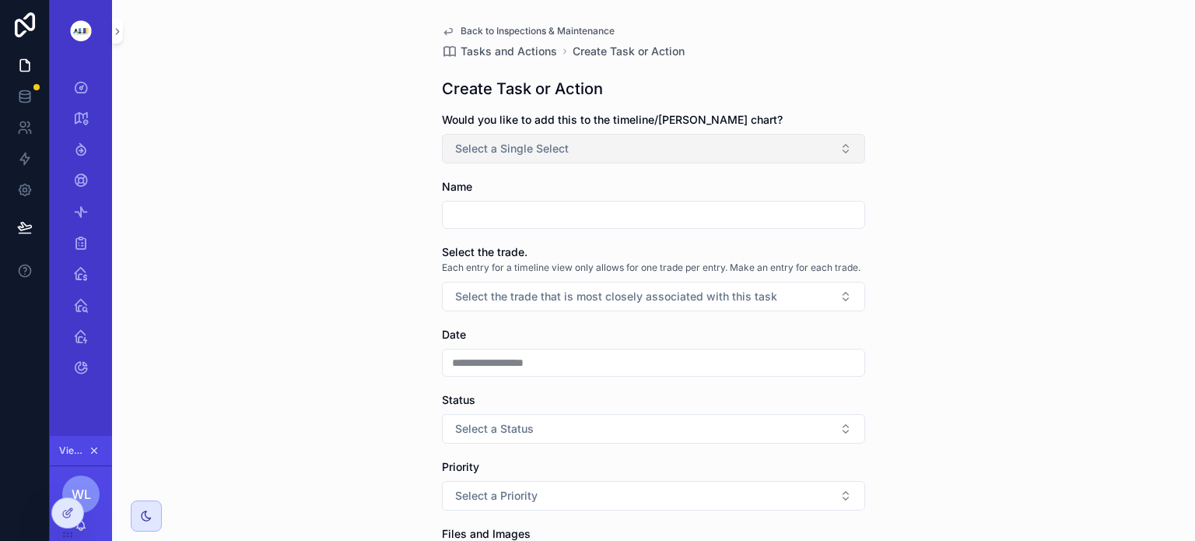
click at [838, 145] on button "Select a Single Select" at bounding box center [653, 149] width 423 height 30
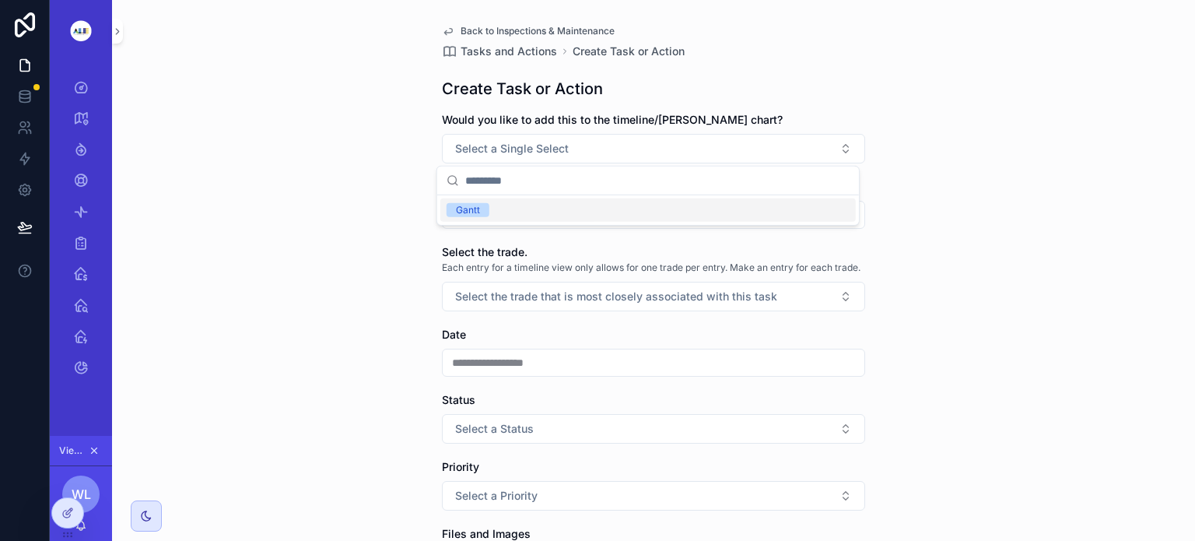
click at [469, 214] on div "Gantt" at bounding box center [468, 210] width 24 height 14
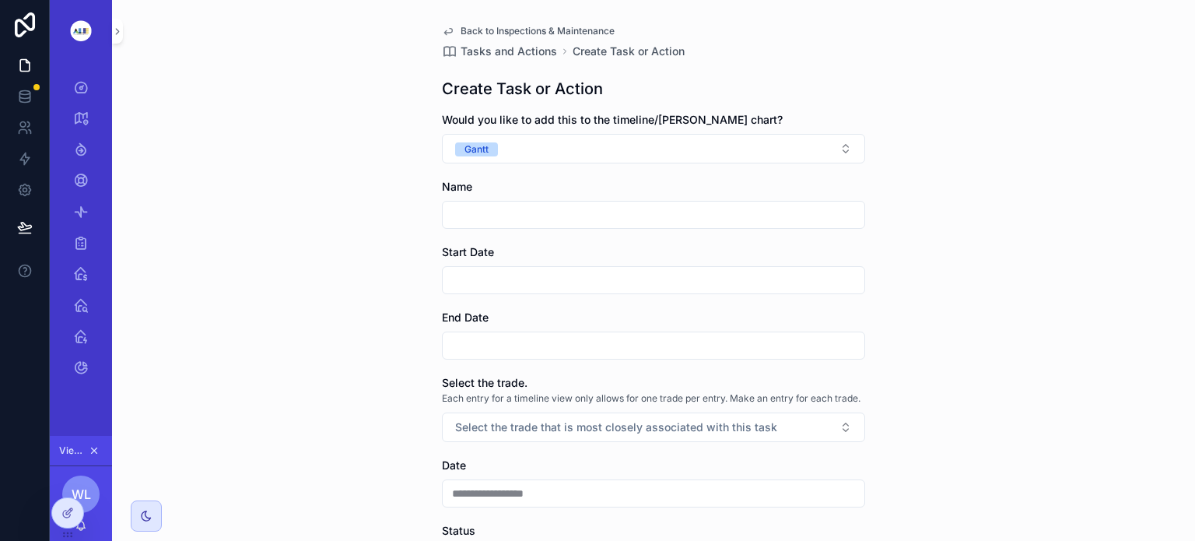
click at [467, 211] on input "scrollable content" at bounding box center [654, 215] width 422 height 22
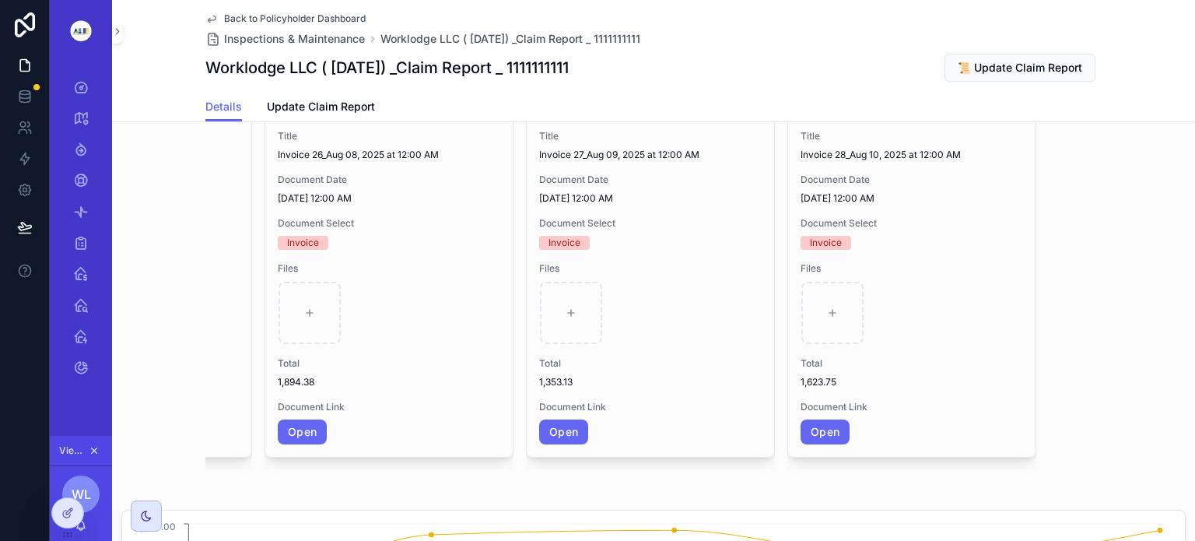
scroll to position [0, 6855]
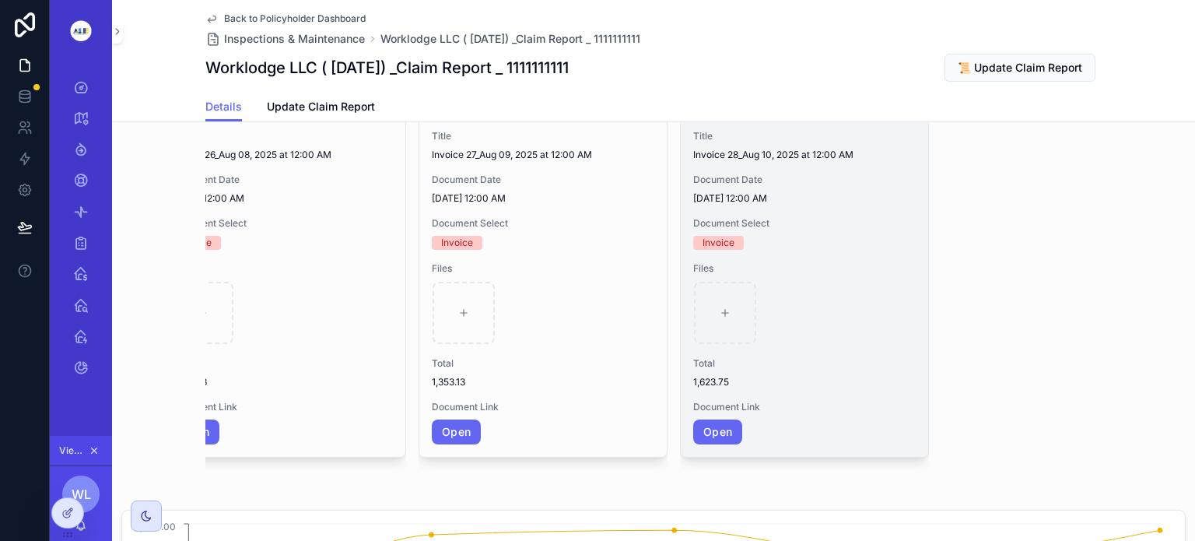
click at [852, 344] on div "scrollable content" at bounding box center [804, 313] width 221 height 62
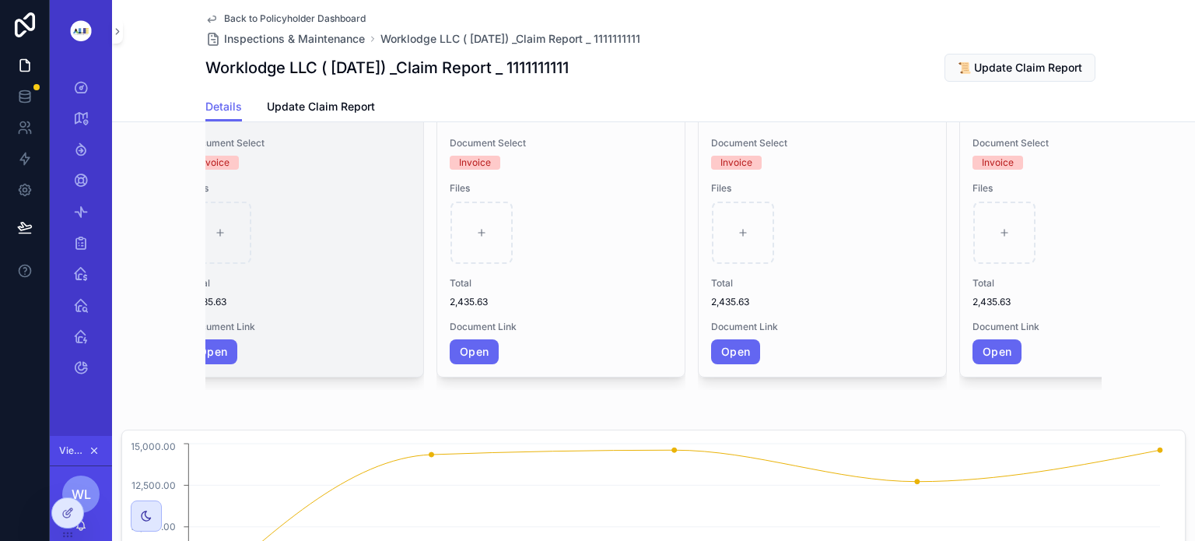
scroll to position [0, 5828]
